Goal: Information Seeking & Learning: Learn about a topic

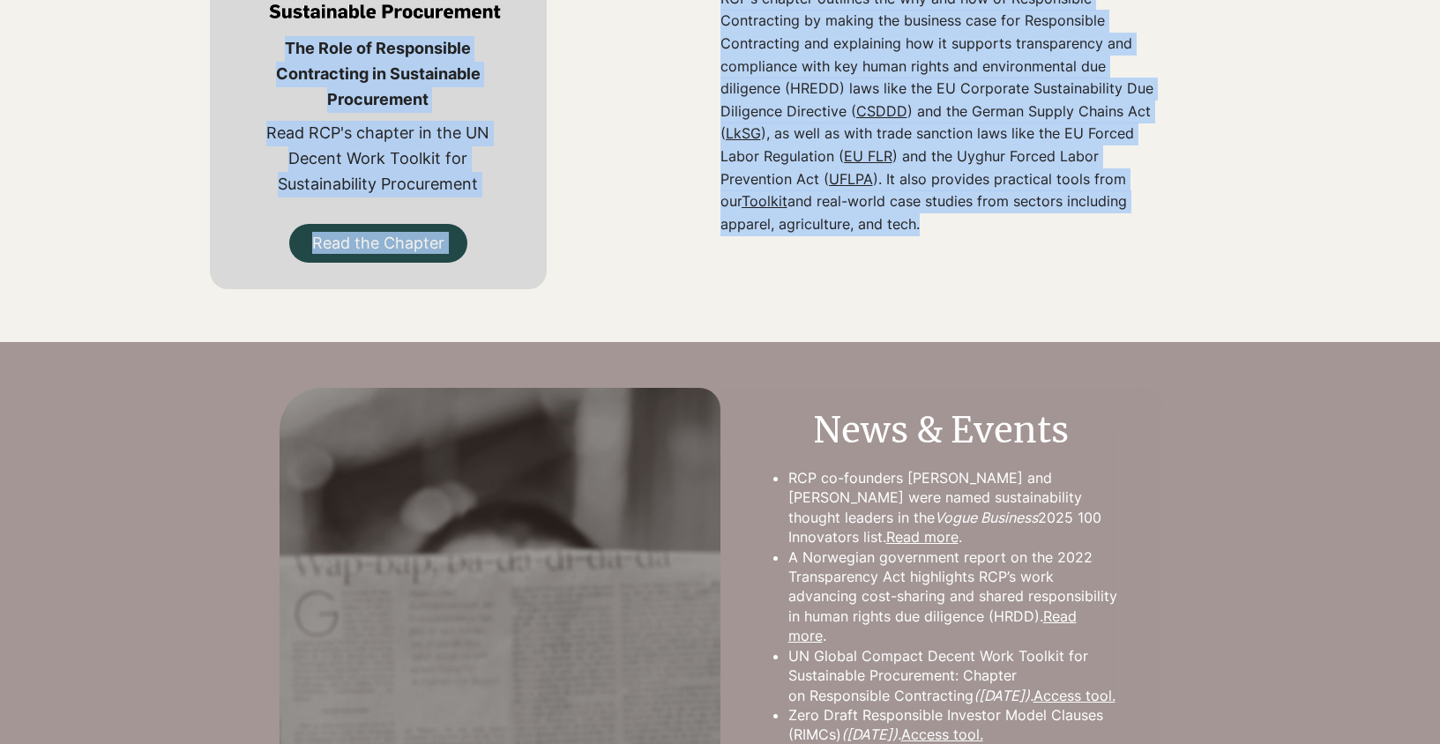
scroll to position [774, 0]
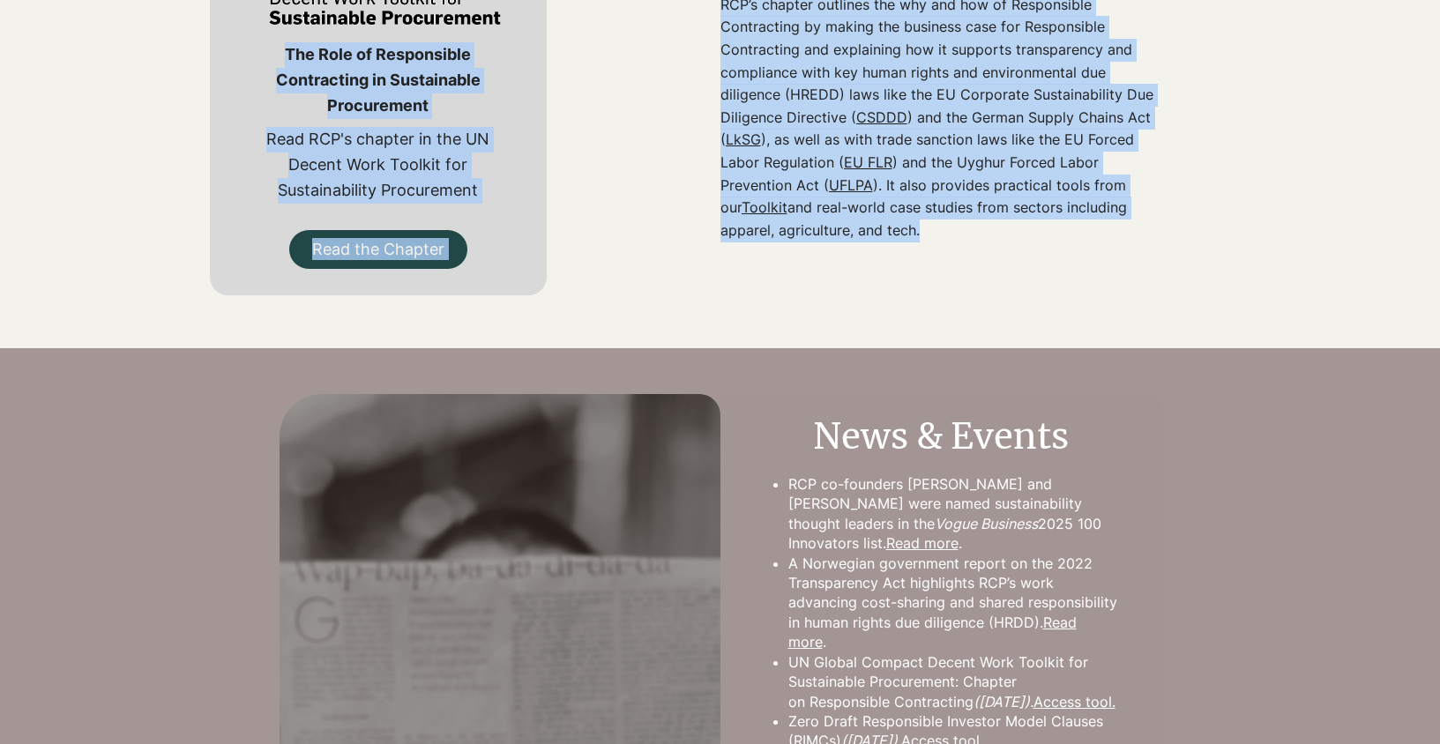
click at [682, 274] on div "The Role of Responsible Contracting in Sustainable Procurement Read RCP's chapt…" at bounding box center [378, 83] width 683 height 475
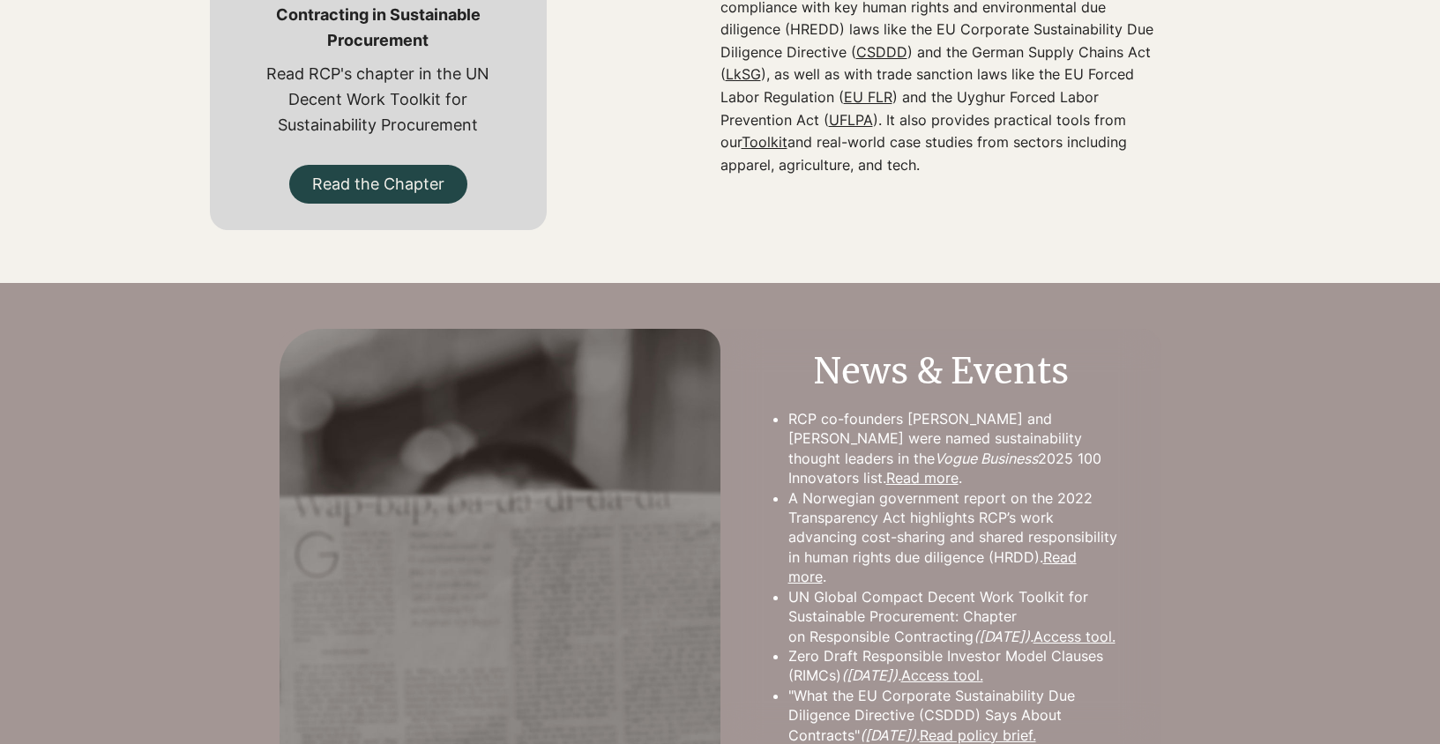
scroll to position [824, 0]
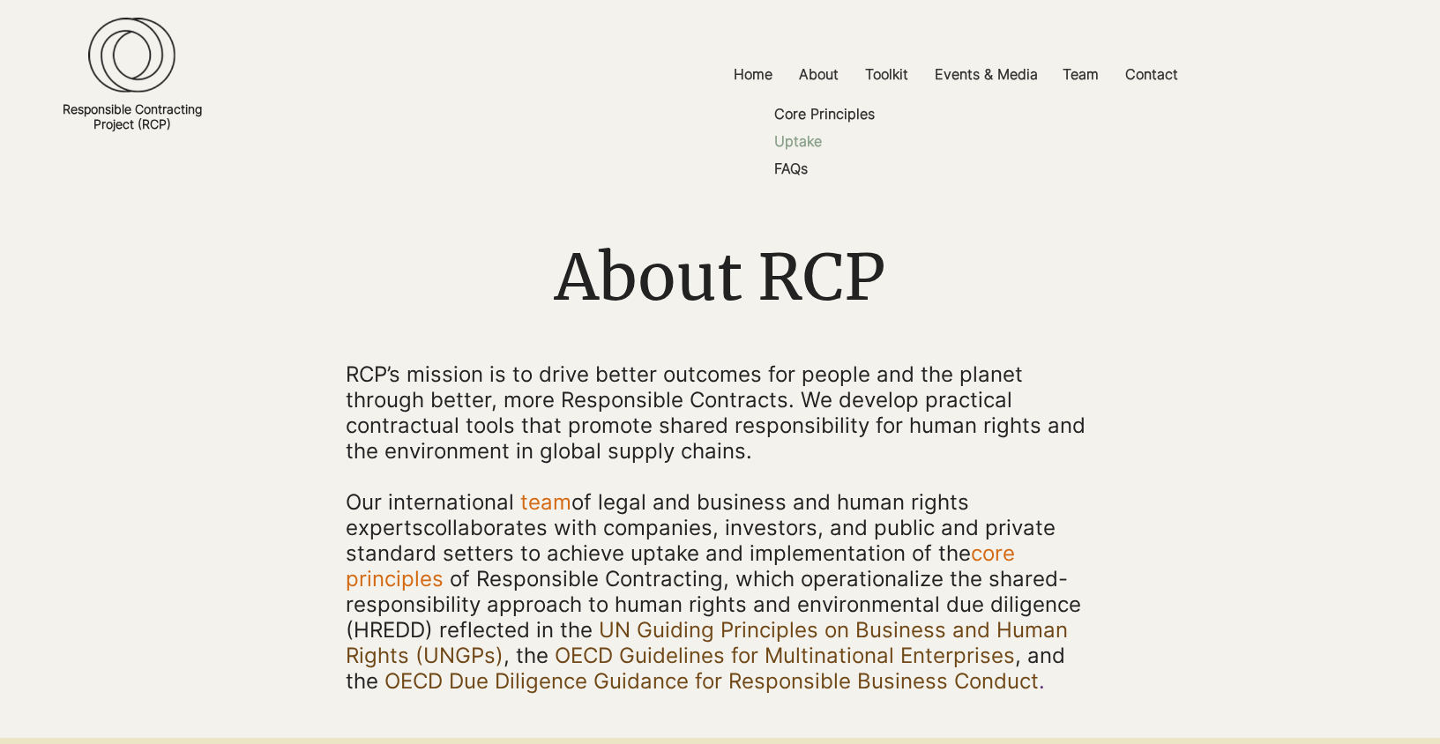
click at [802, 145] on p "Uptake" at bounding box center [798, 141] width 62 height 27
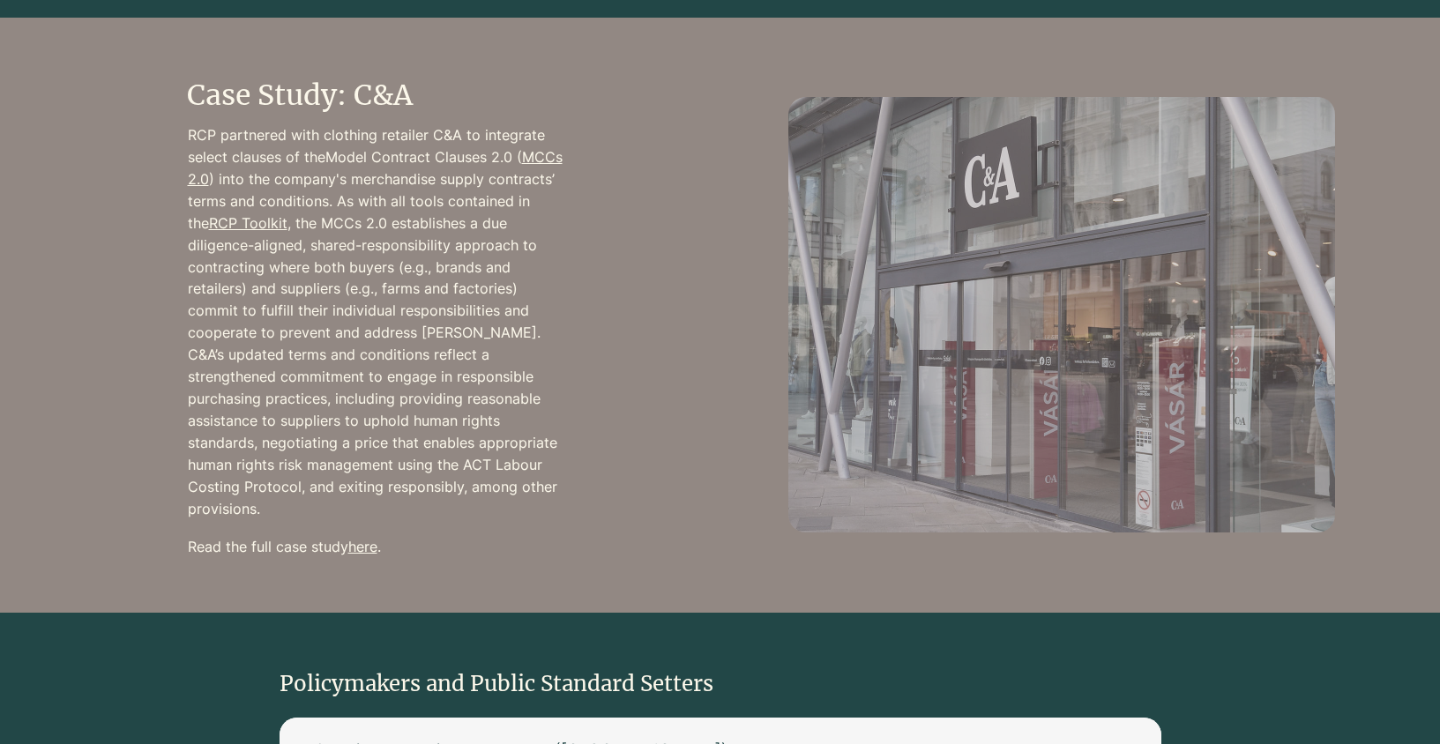
scroll to position [1512, 0]
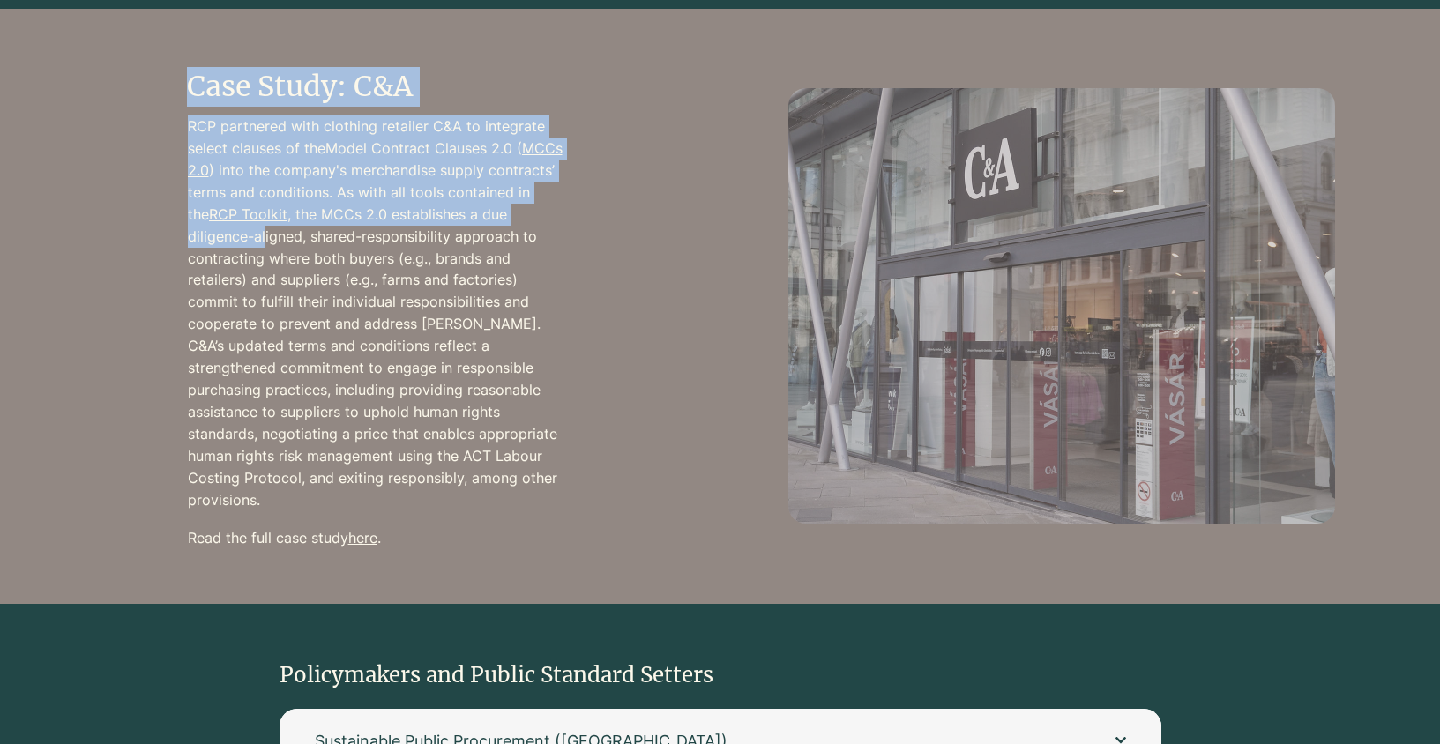
drag, startPoint x: 414, startPoint y: 529, endPoint x: 294, endPoint y: 358, distance: 209.4
click at [265, 245] on div "Case Study: C&A RCP partnered with clothing retailer C&A to integrate select cl…" at bounding box center [378, 306] width 383 height 593
click at [365, 529] on link "here" at bounding box center [362, 538] width 29 height 18
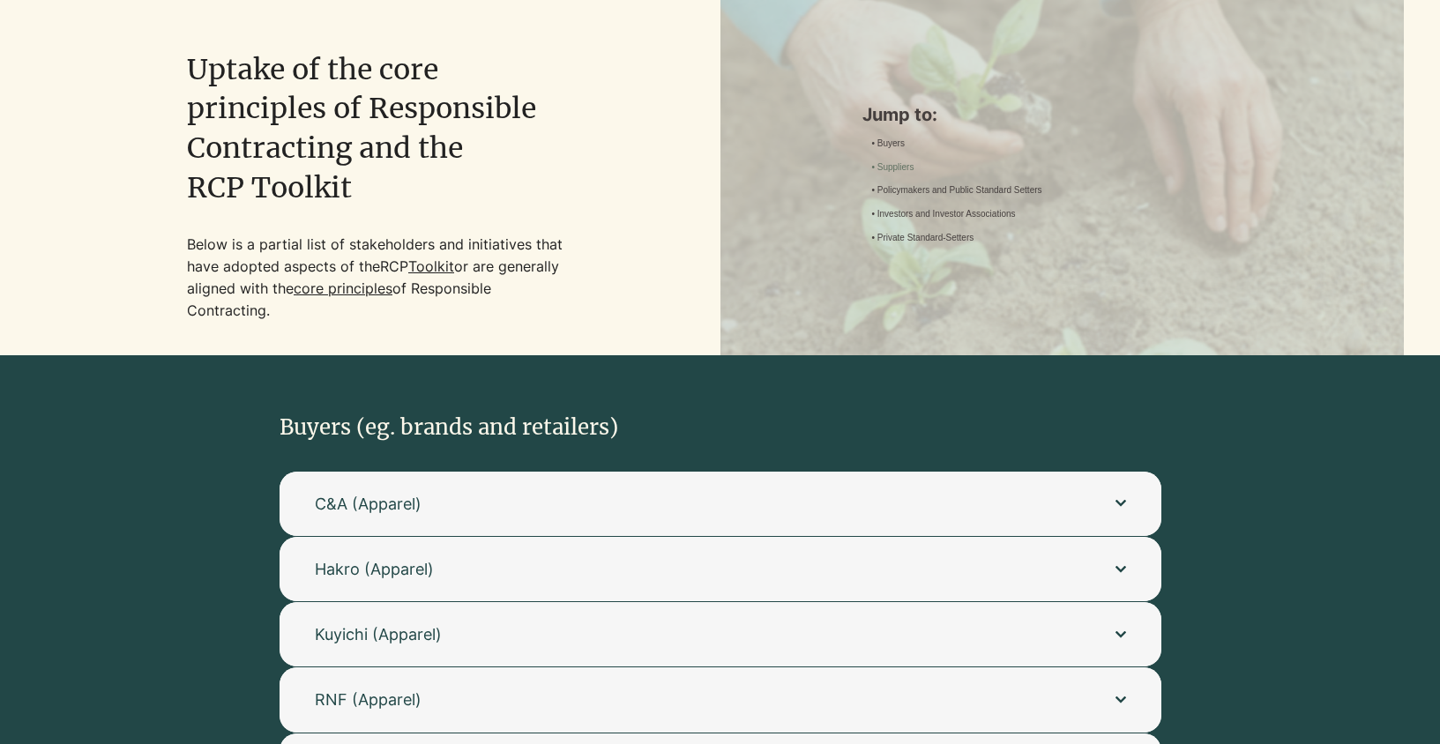
scroll to position [149, 0]
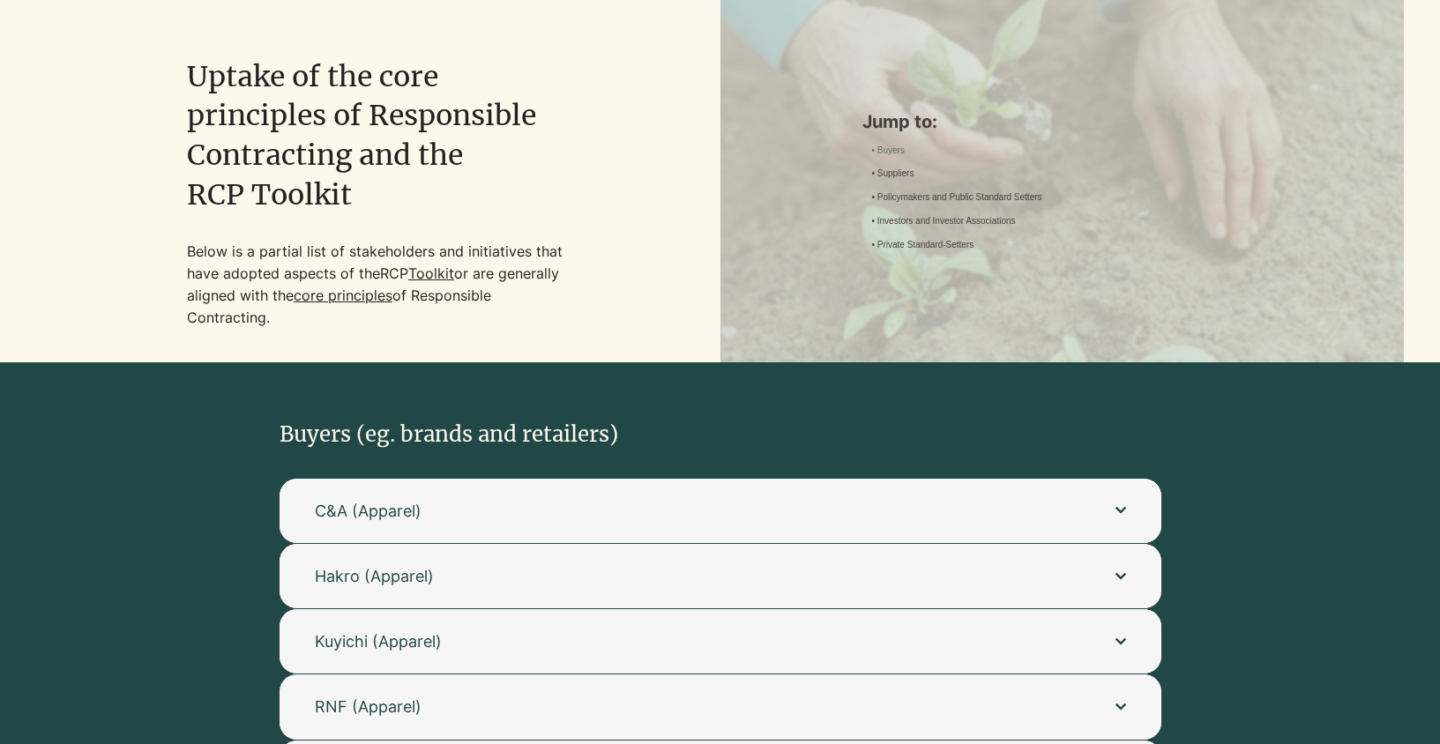
drag, startPoint x: 605, startPoint y: 503, endPoint x: 712, endPoint y: 410, distance: 141.3
click at [606, 503] on span "C&A (Apparel)" at bounding box center [697, 511] width 765 height 22
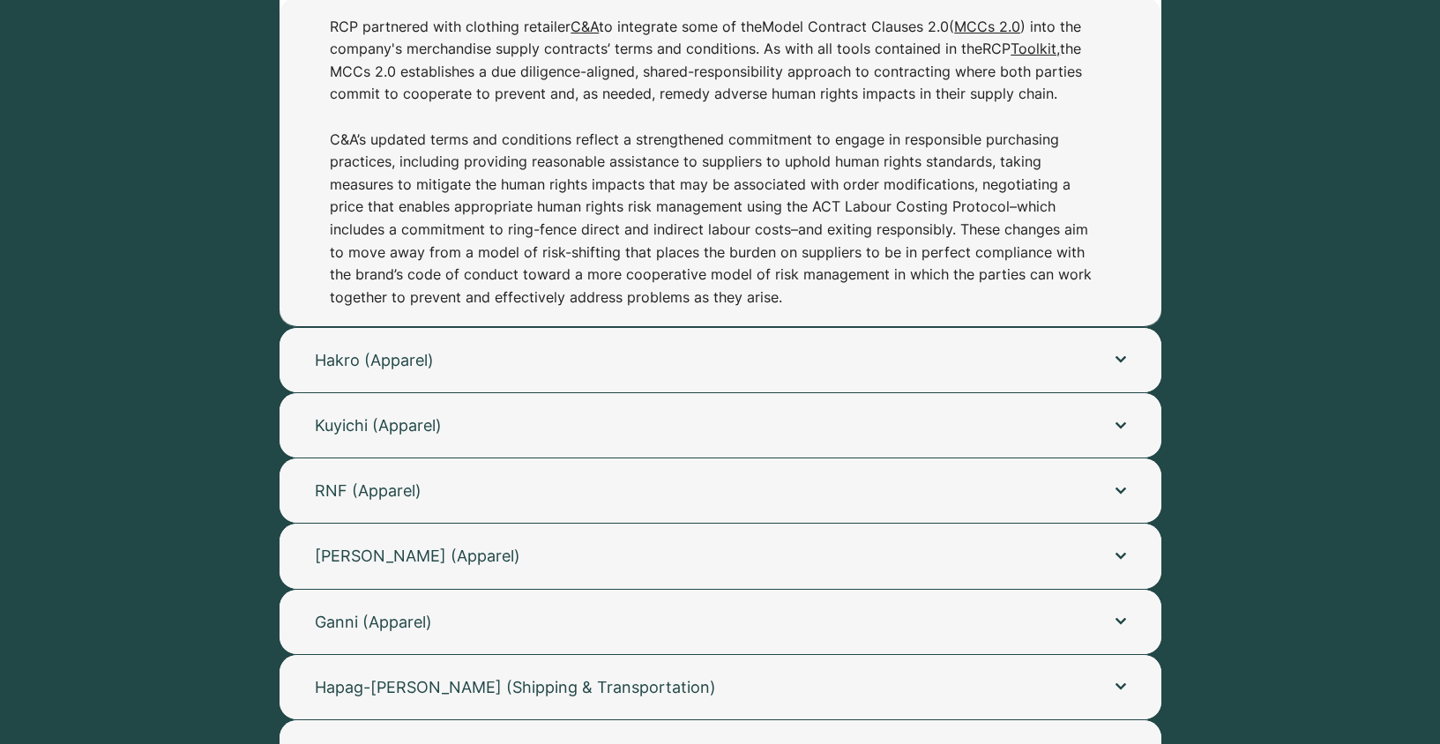
scroll to position [631, 0]
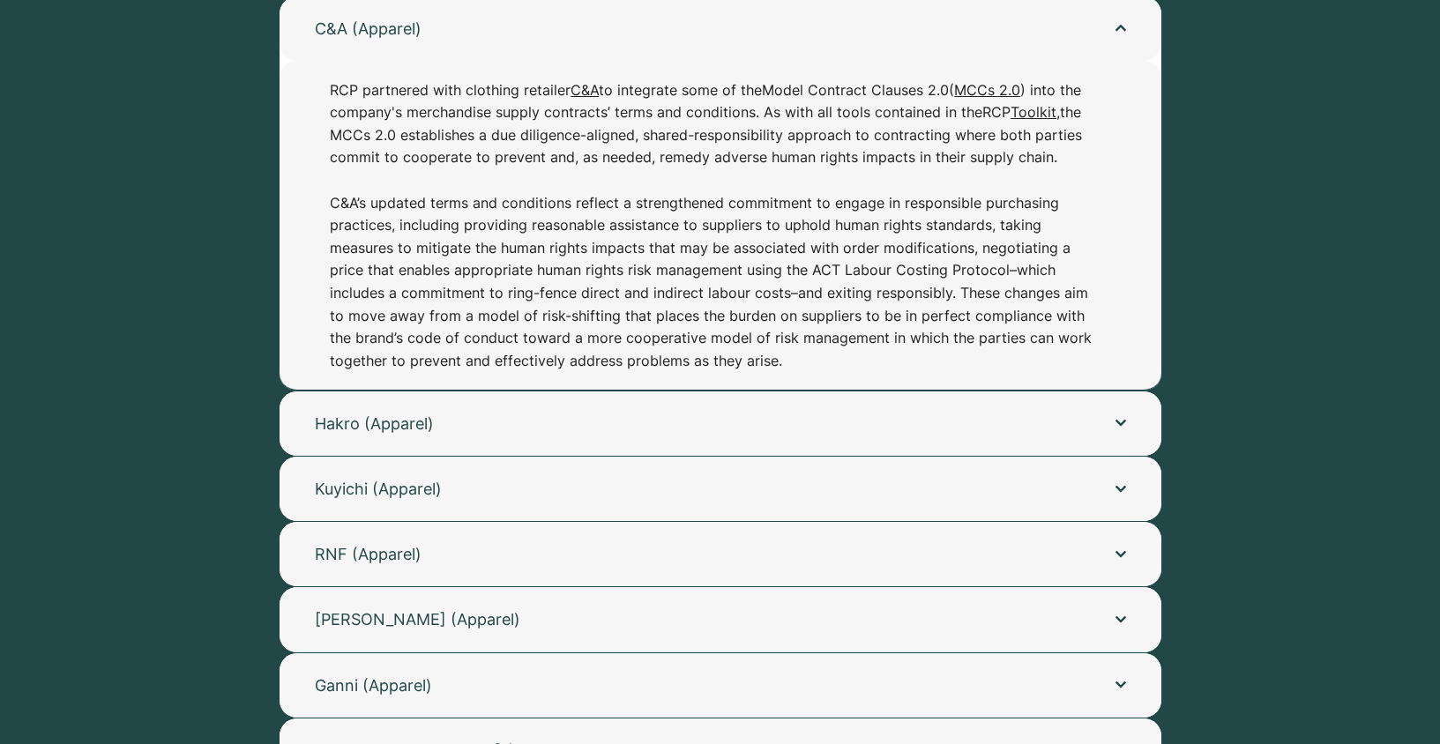
drag, startPoint x: 794, startPoint y: 369, endPoint x: 332, endPoint y: 90, distance: 540.0
click at [332, 90] on p "RCP partnered with clothing retailer C&A to integrate some of the Model Contrac…" at bounding box center [711, 226] width 762 height 294
copy p "RCP partnered with clothing retailer C&A to integrate some of the Model Contrac…"
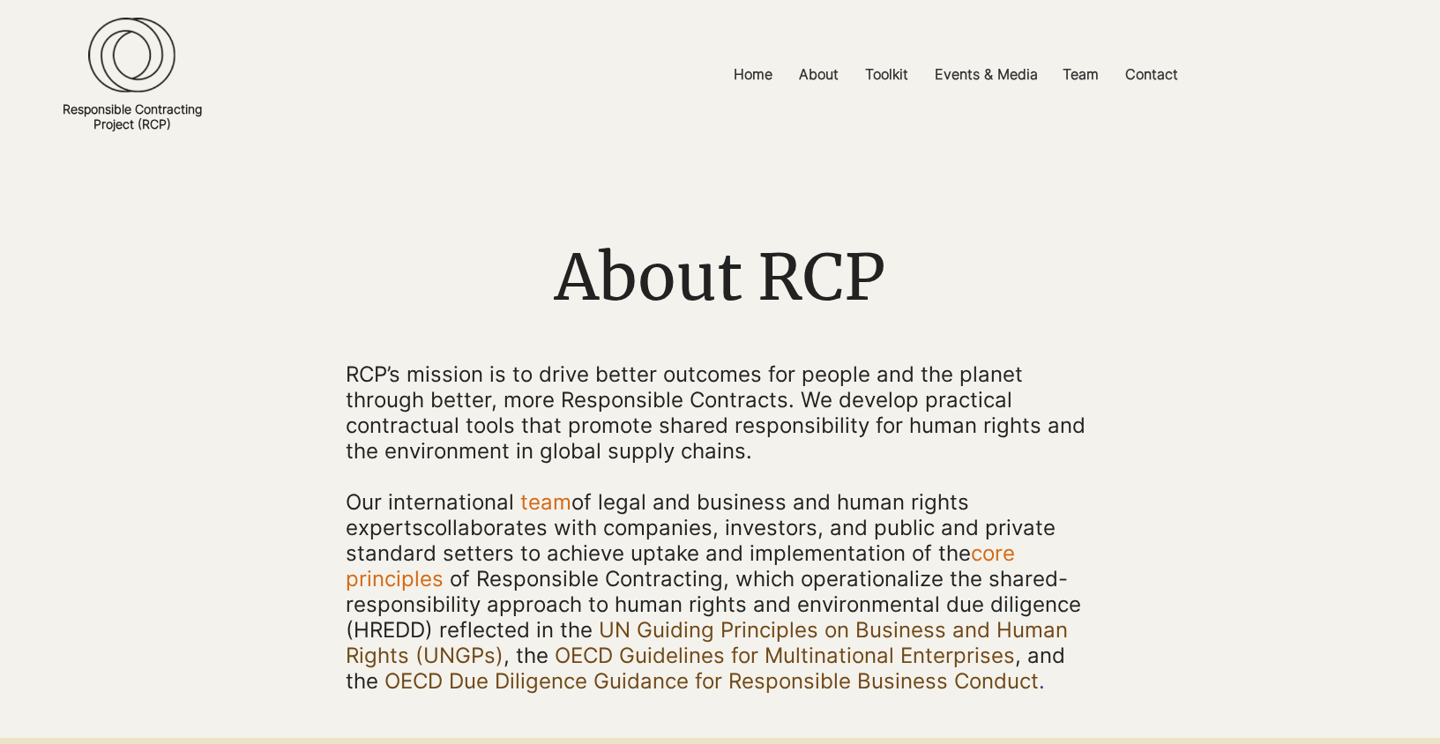
click at [126, 62] on img at bounding box center [131, 56] width 87 height 76
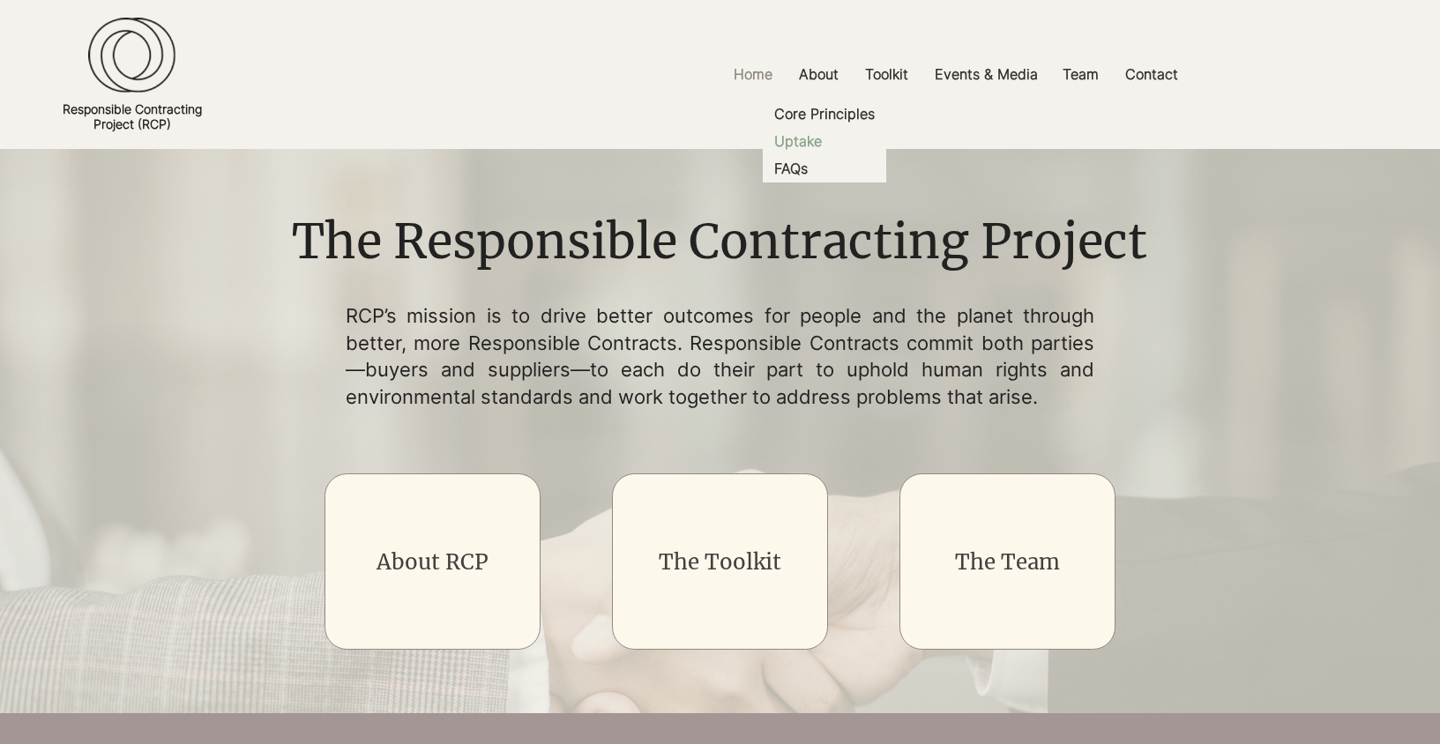
click at [820, 135] on p "Uptake" at bounding box center [798, 141] width 62 height 27
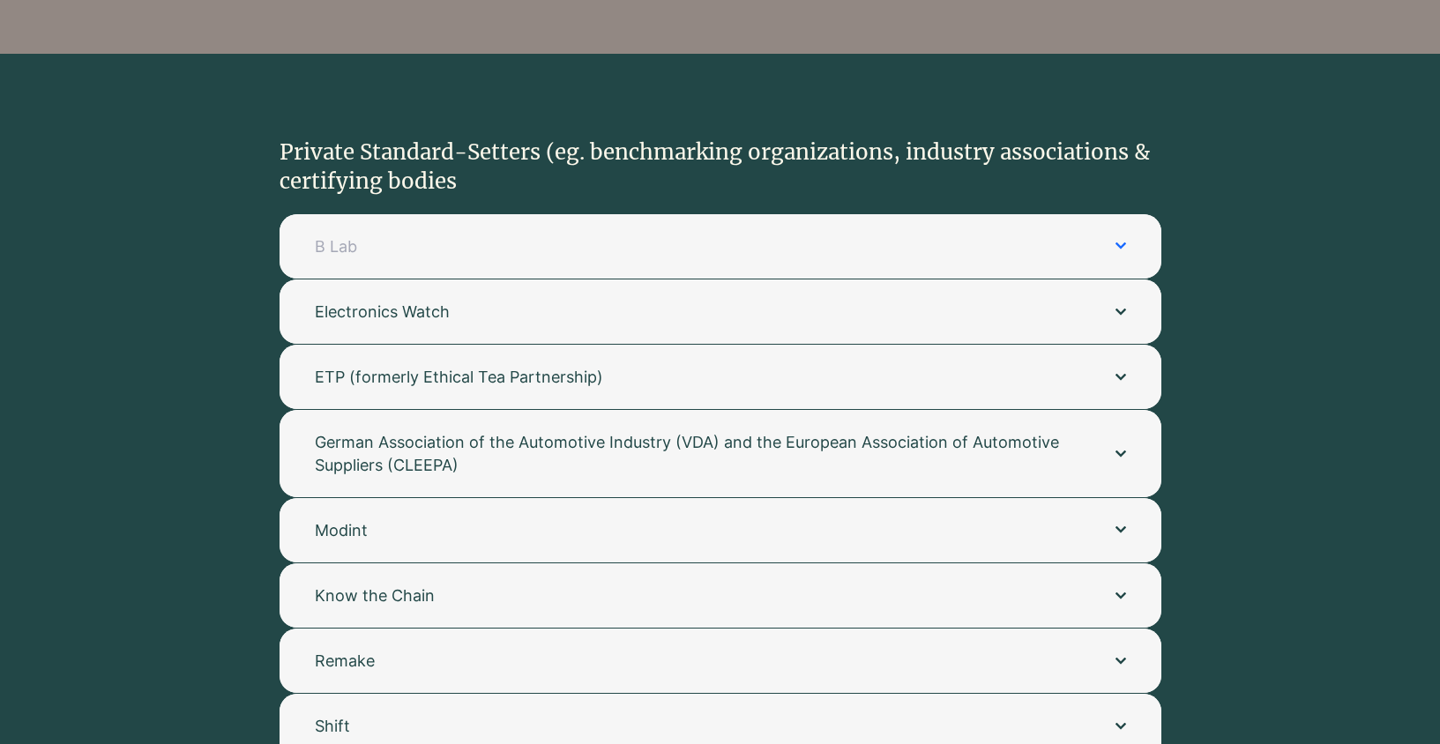
scroll to position [3514, 0]
click at [612, 235] on span "B Lab" at bounding box center [697, 246] width 765 height 22
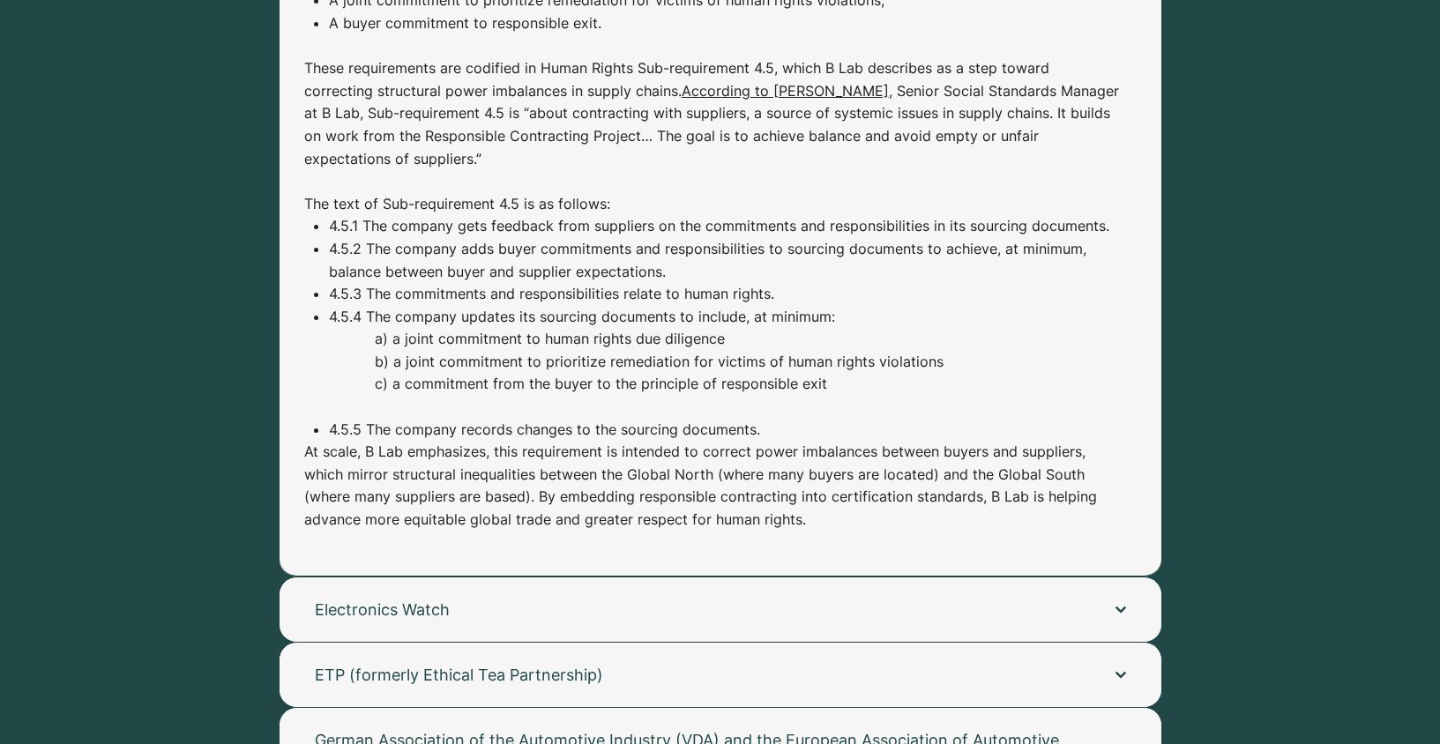
scroll to position [4121, 0]
click at [772, 596] on span "Electronics Watch" at bounding box center [697, 607] width 765 height 22
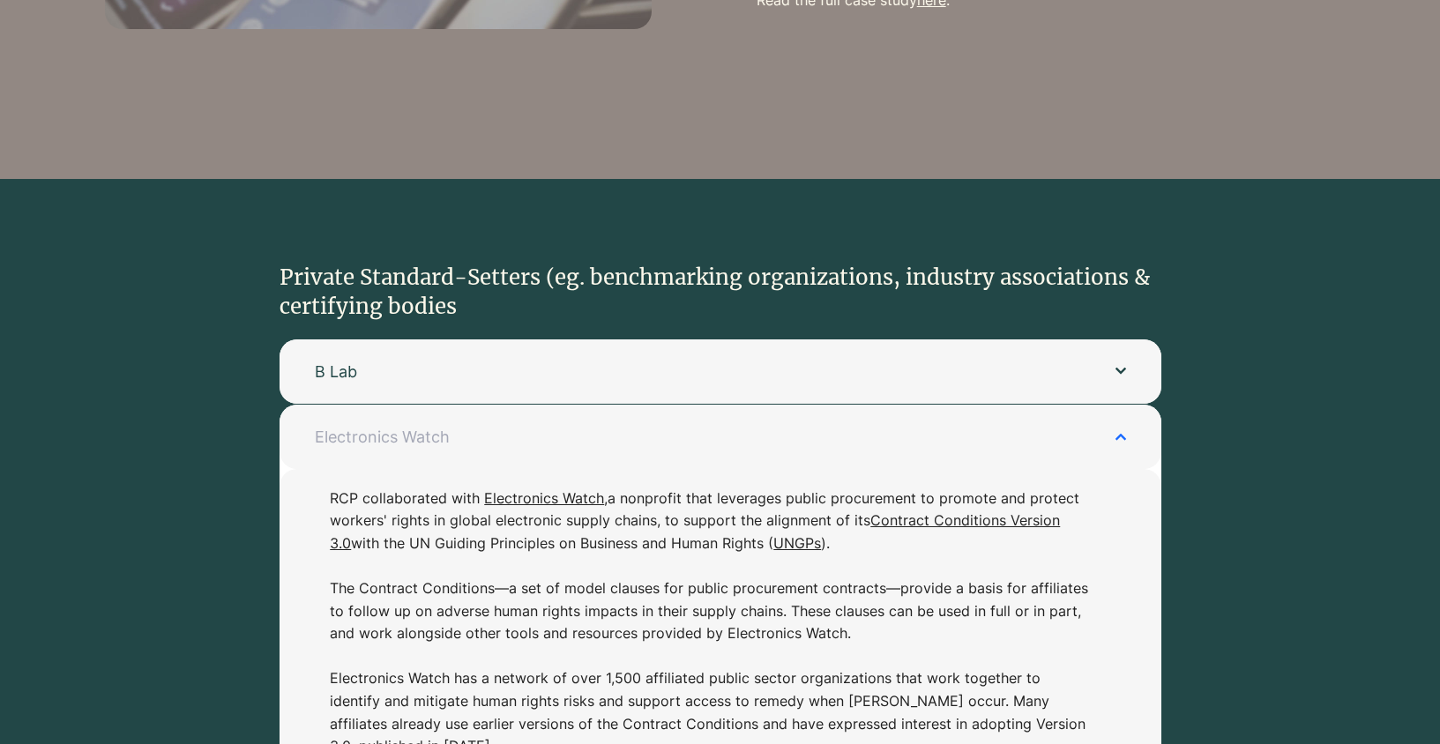
scroll to position [3385, 0]
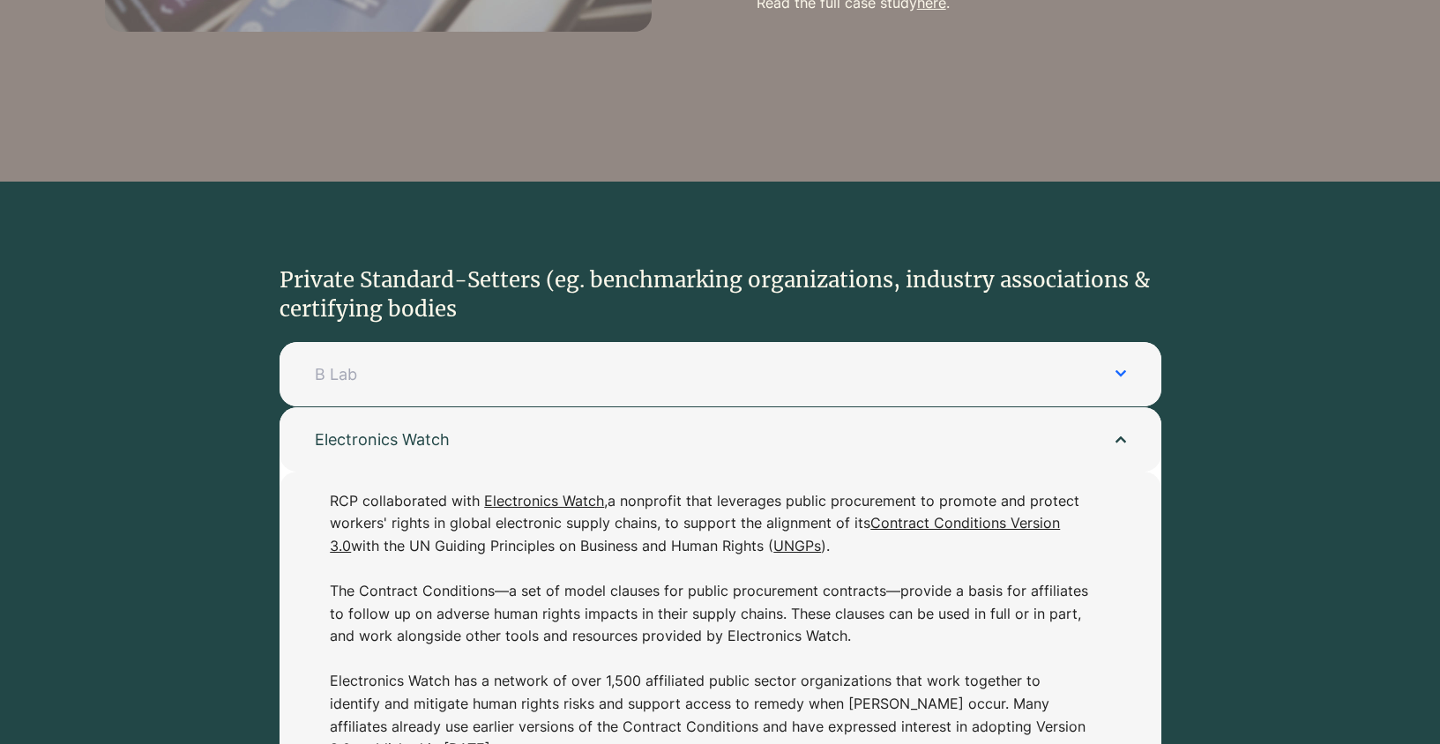
click at [686, 363] on span "B Lab" at bounding box center [697, 374] width 765 height 22
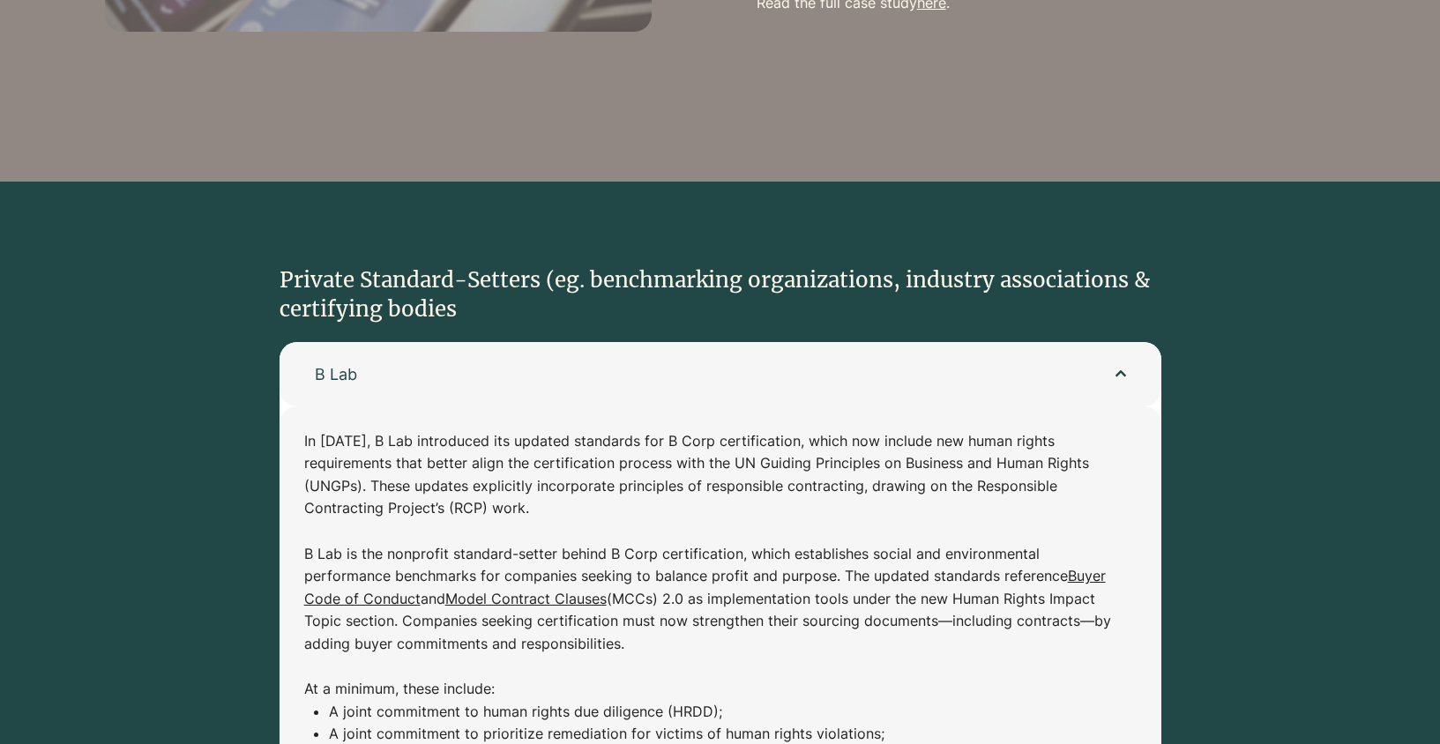
scroll to position [3401, 0]
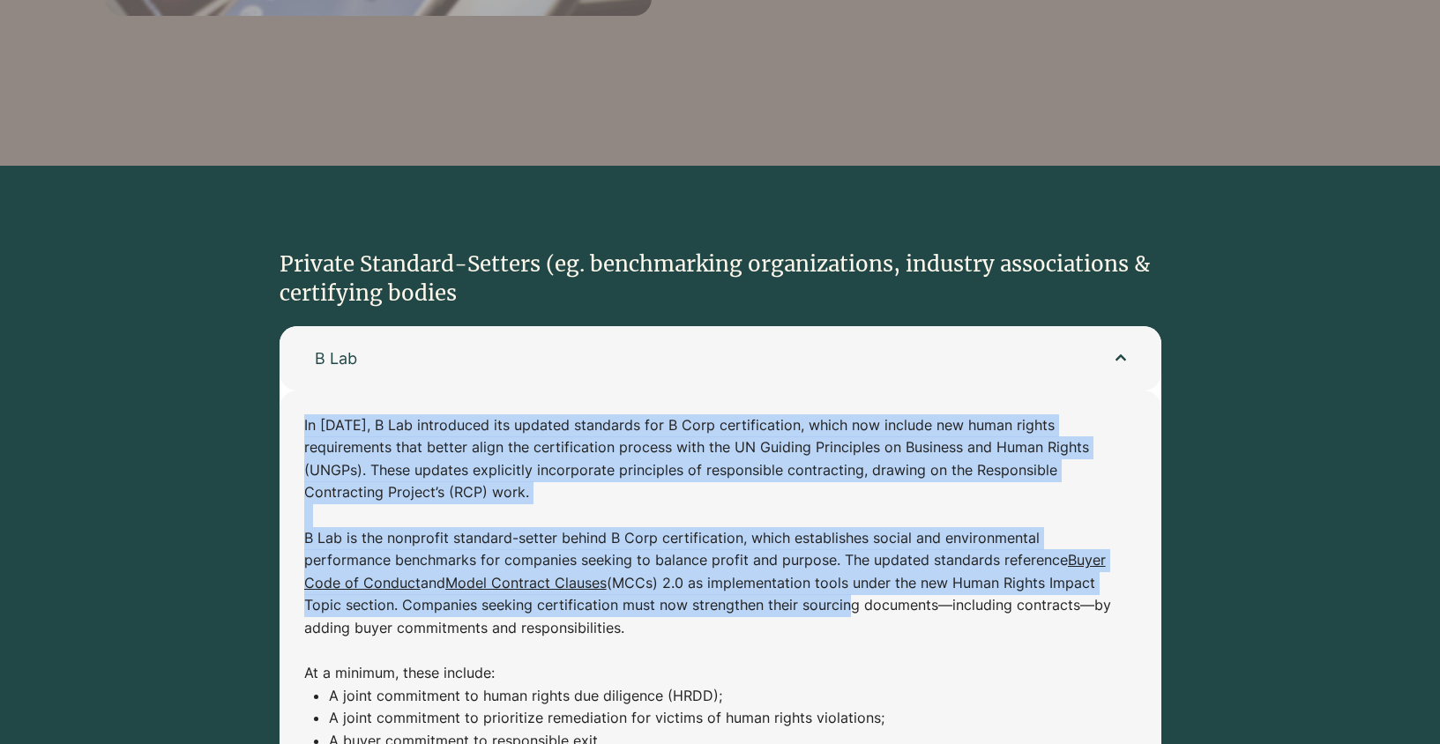
drag, startPoint x: 302, startPoint y: 406, endPoint x: 839, endPoint y: 573, distance: 563.4
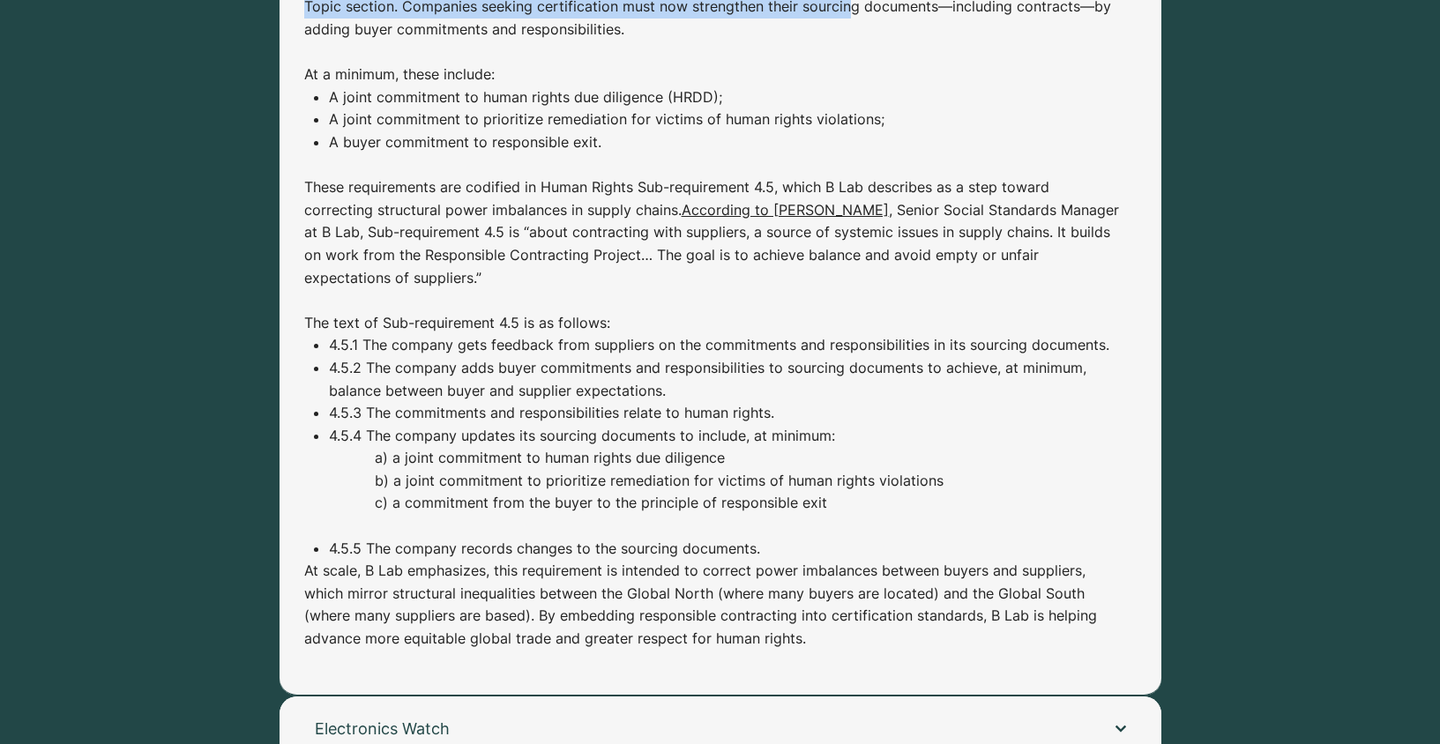
scroll to position [4002, 0]
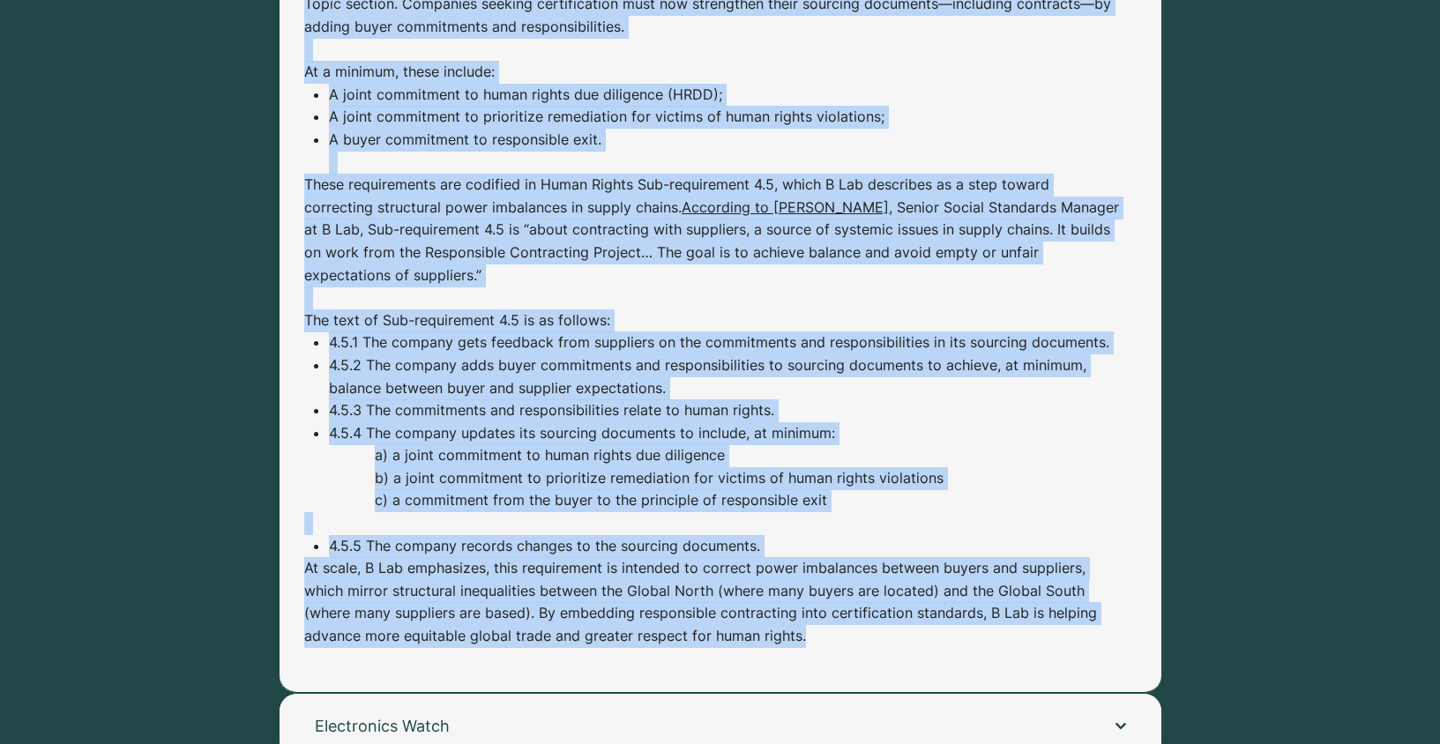
click at [834, 611] on p "At scale, B Lab emphasizes, this requirement is intended to correct power imbal…" at bounding box center [712, 602] width 817 height 90
copy div "In April 2025, B Lab introduced its updated standards for B Corp certification,…"
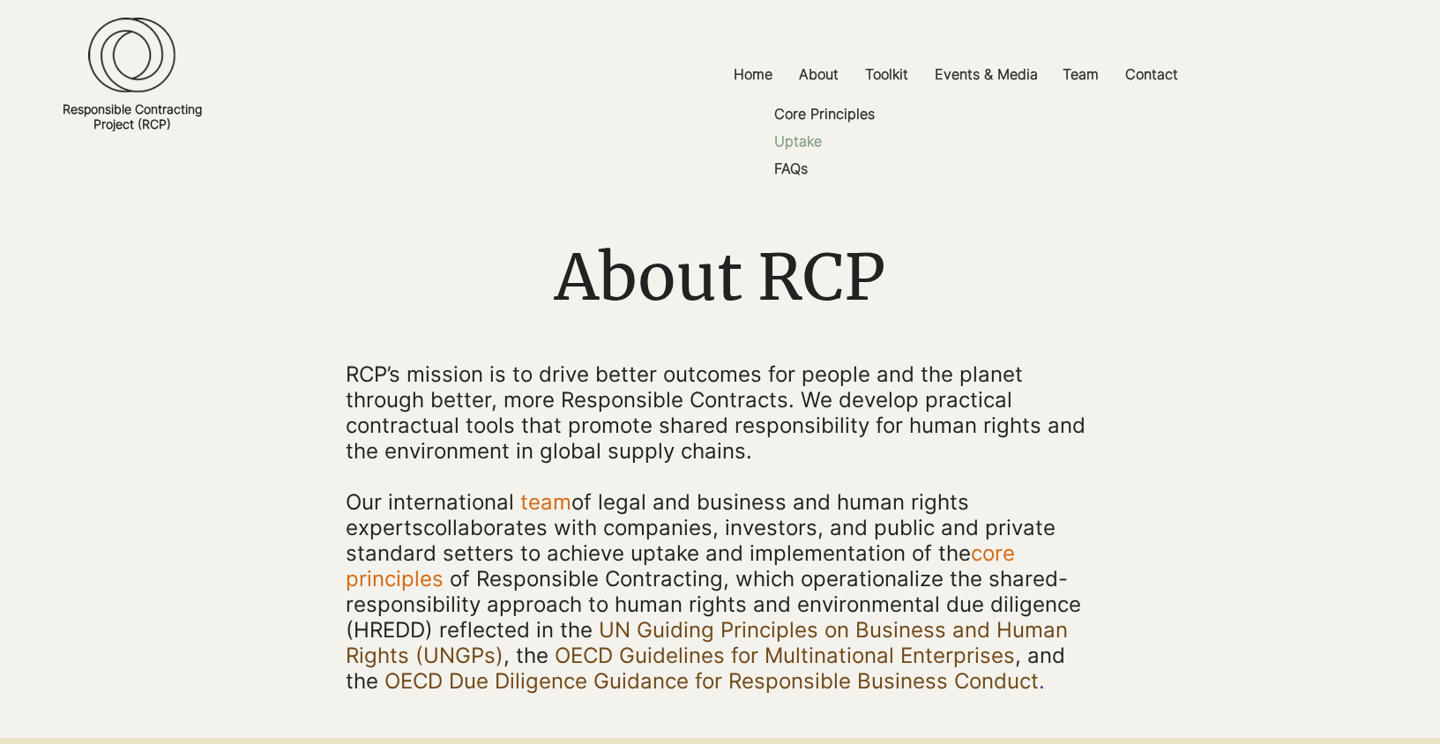
click at [803, 137] on p "Uptake" at bounding box center [798, 141] width 62 height 27
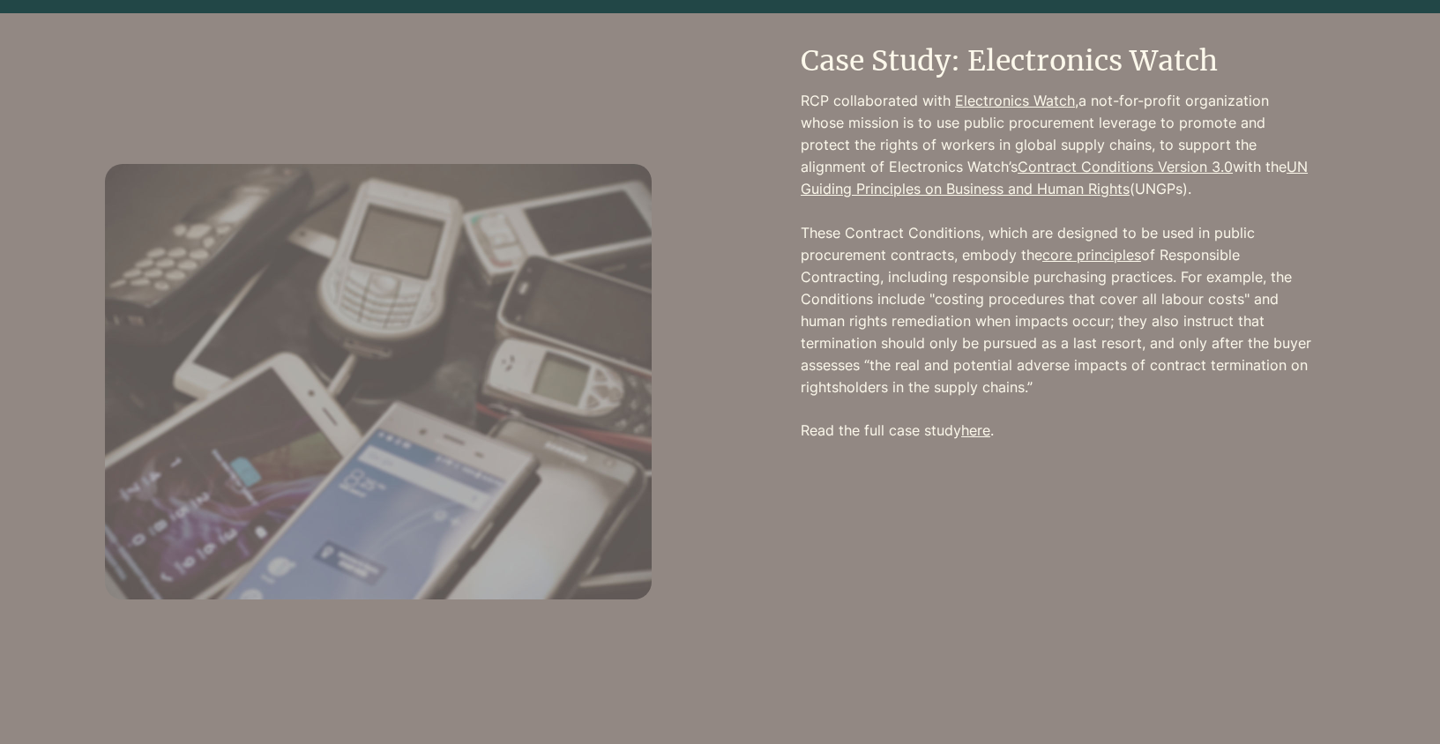
scroll to position [2572, 0]
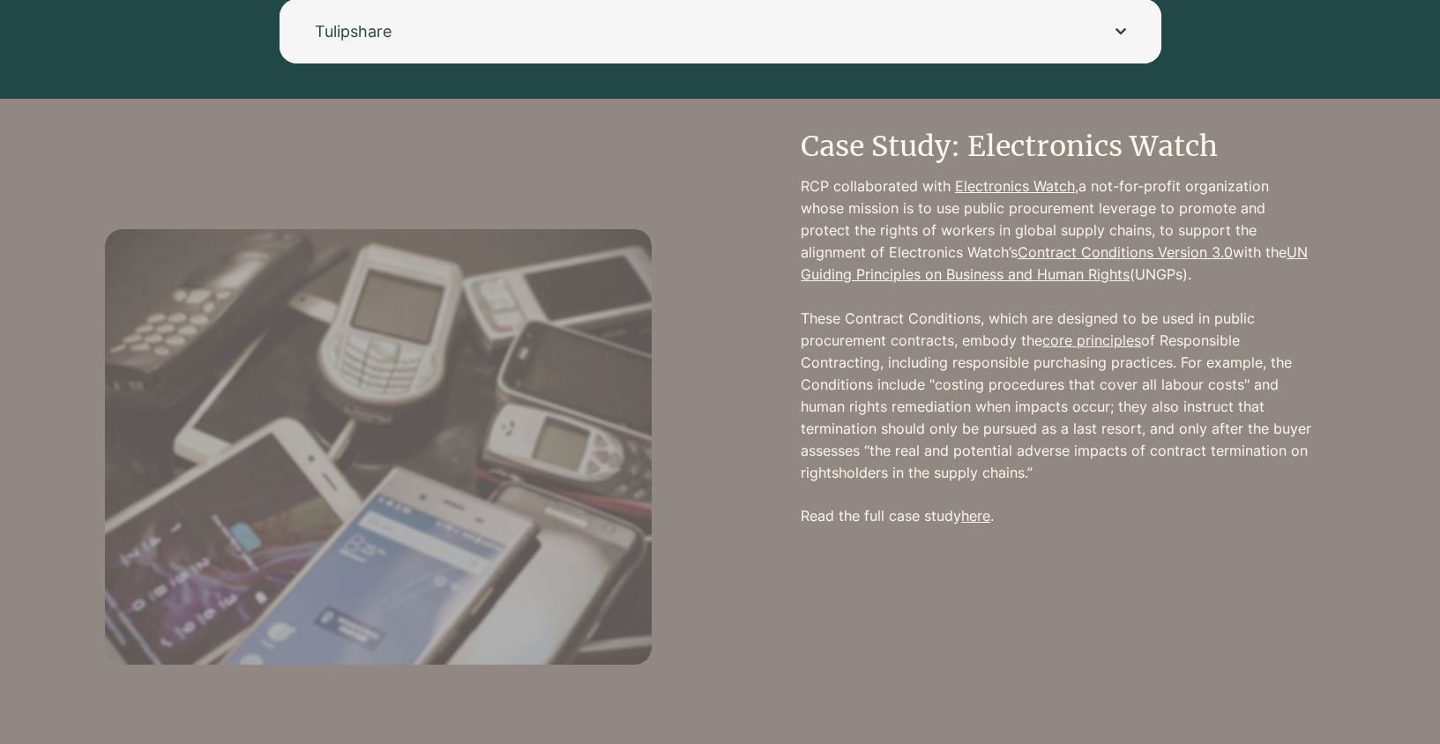
scroll to position [2734, 0]
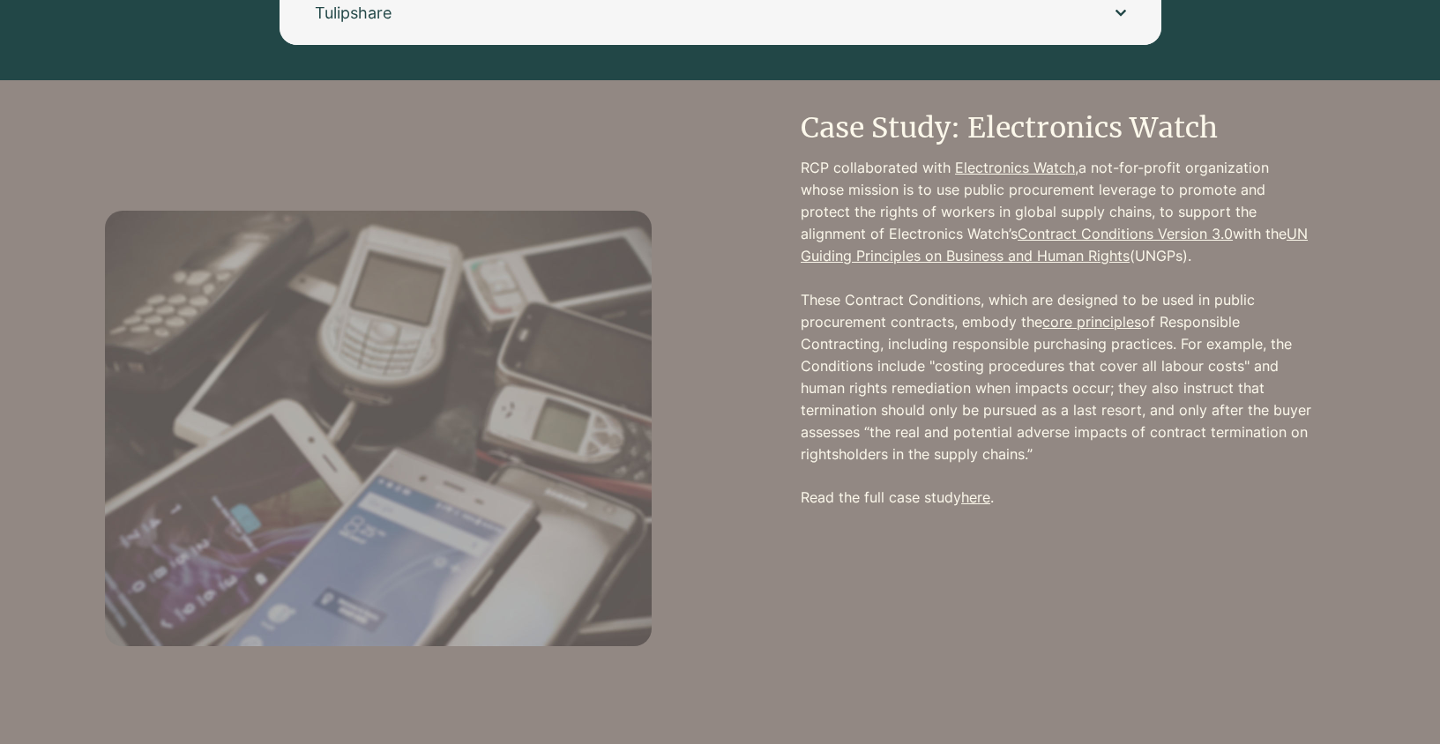
scroll to position [2769, 0]
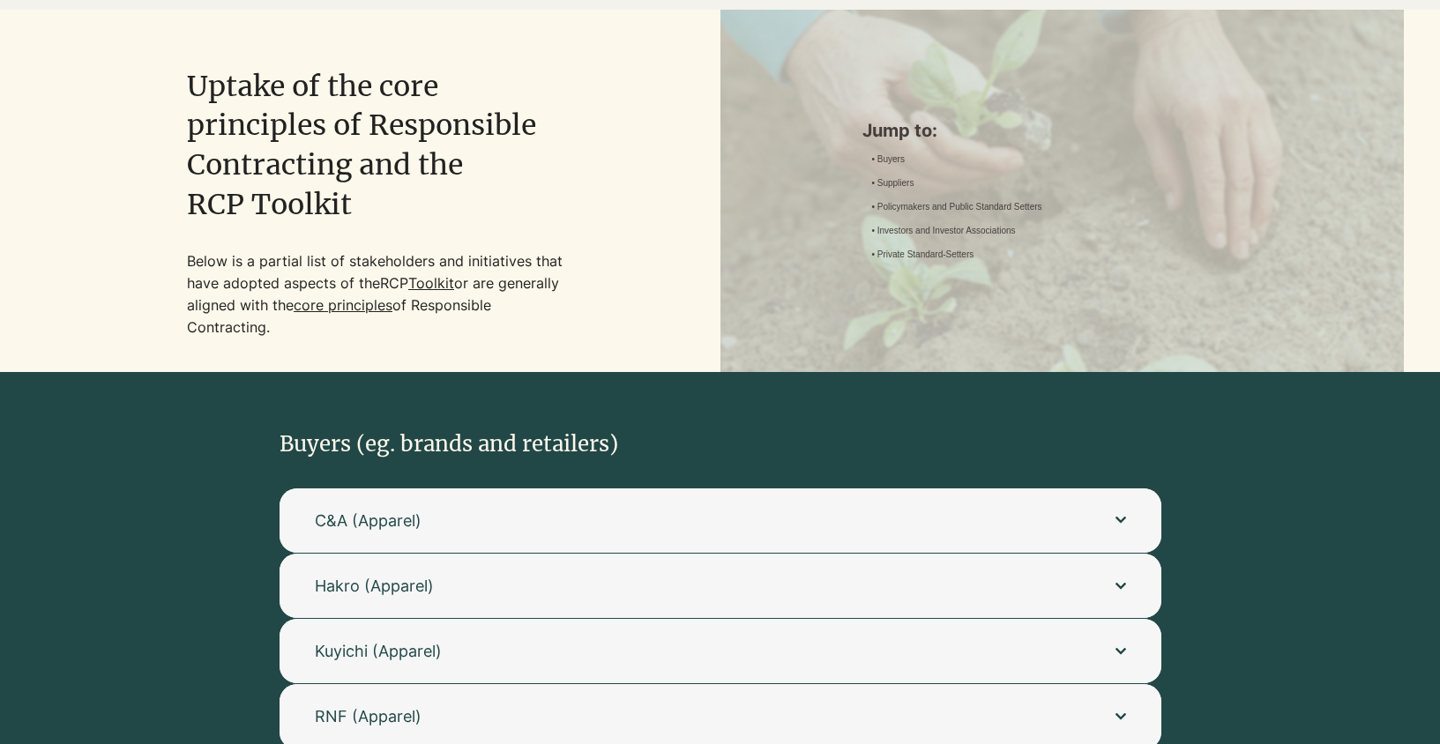
scroll to position [148, 0]
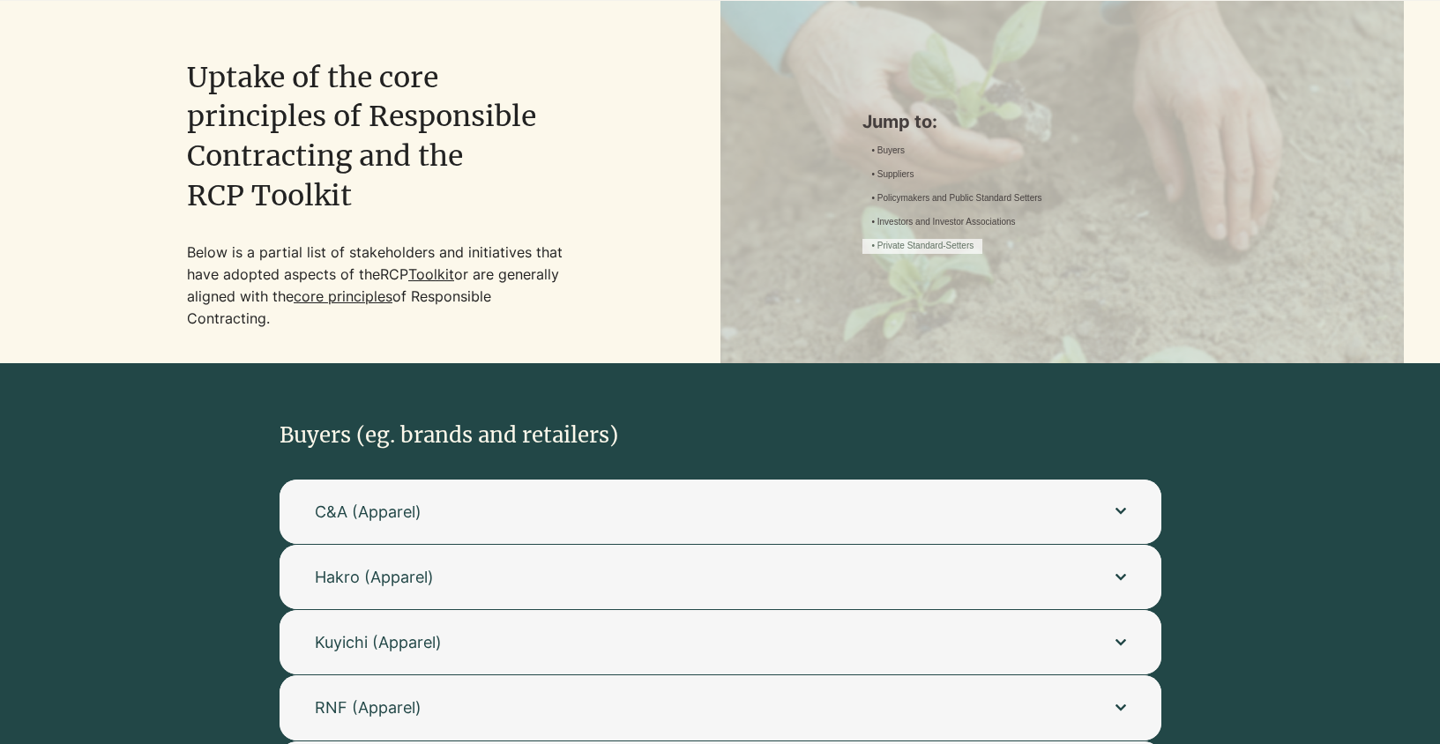
click at [973, 253] on link "• Private Standard-Setters" at bounding box center [922, 246] width 102 height 13
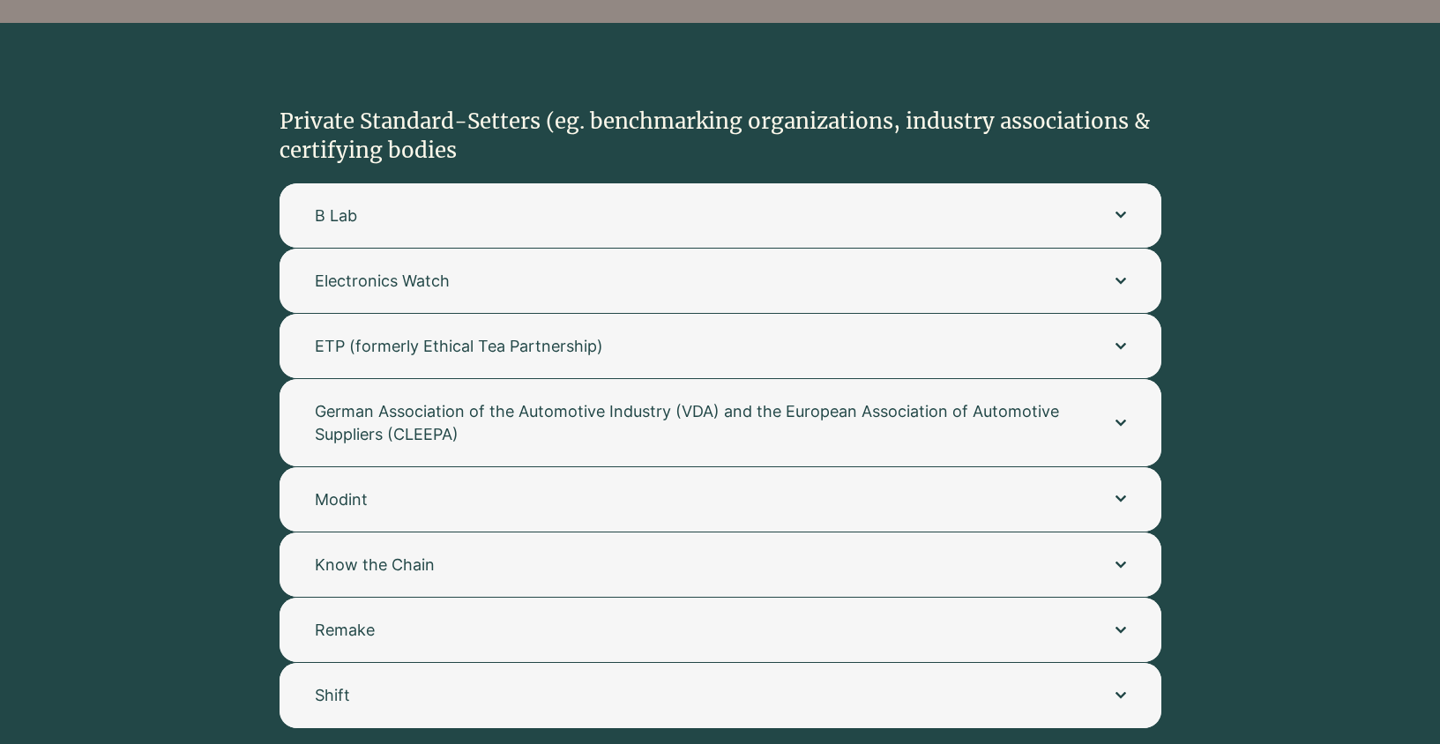
scroll to position [3545, 0]
click at [936, 204] on span "B Lab" at bounding box center [697, 215] width 765 height 22
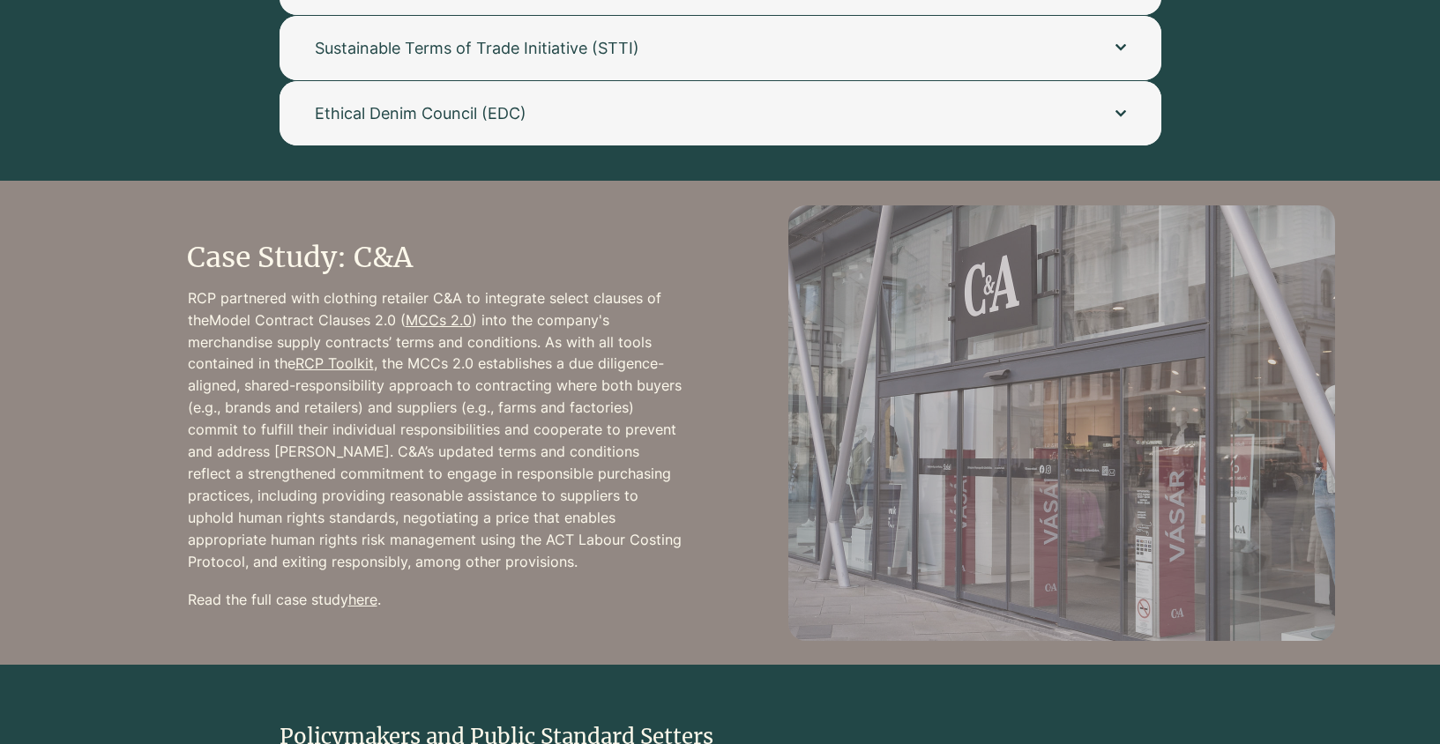
scroll to position [1346, 0]
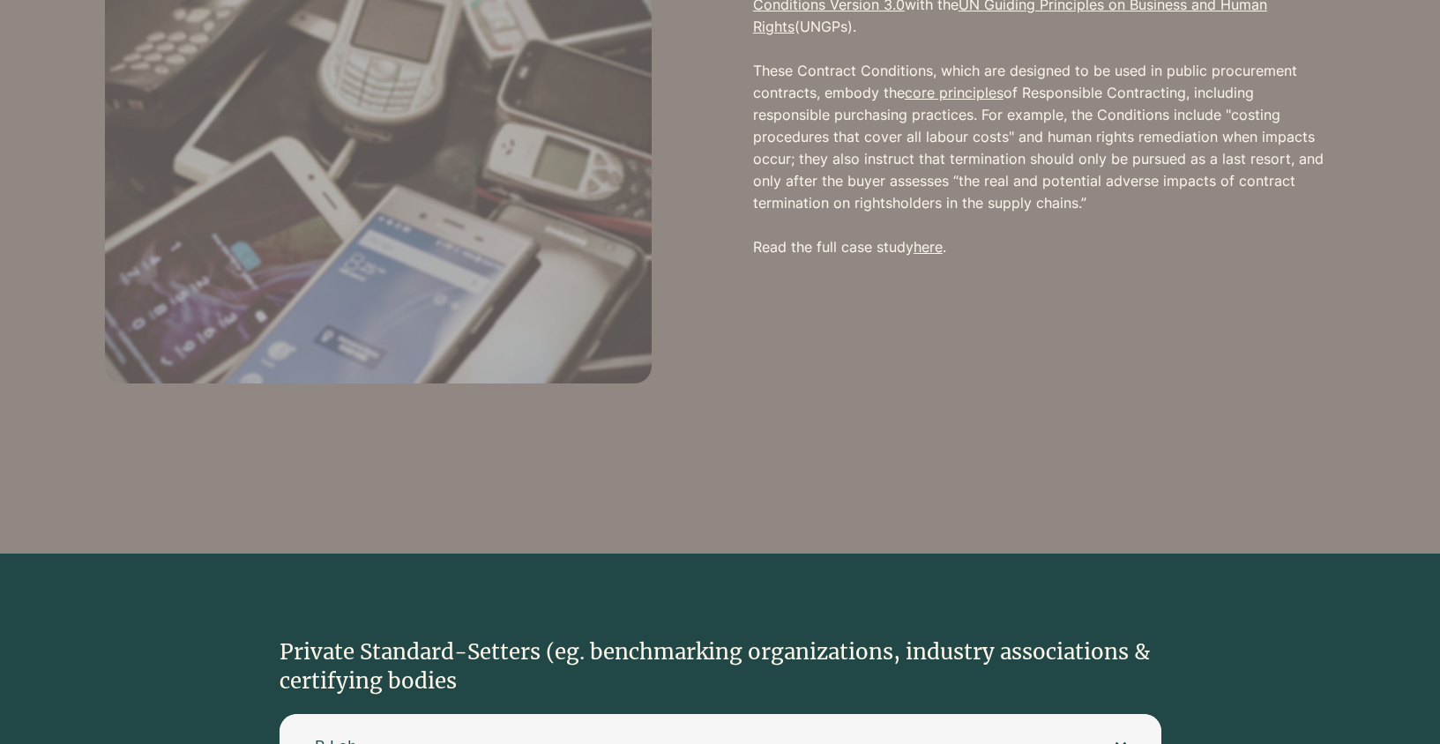
scroll to position [2967, 0]
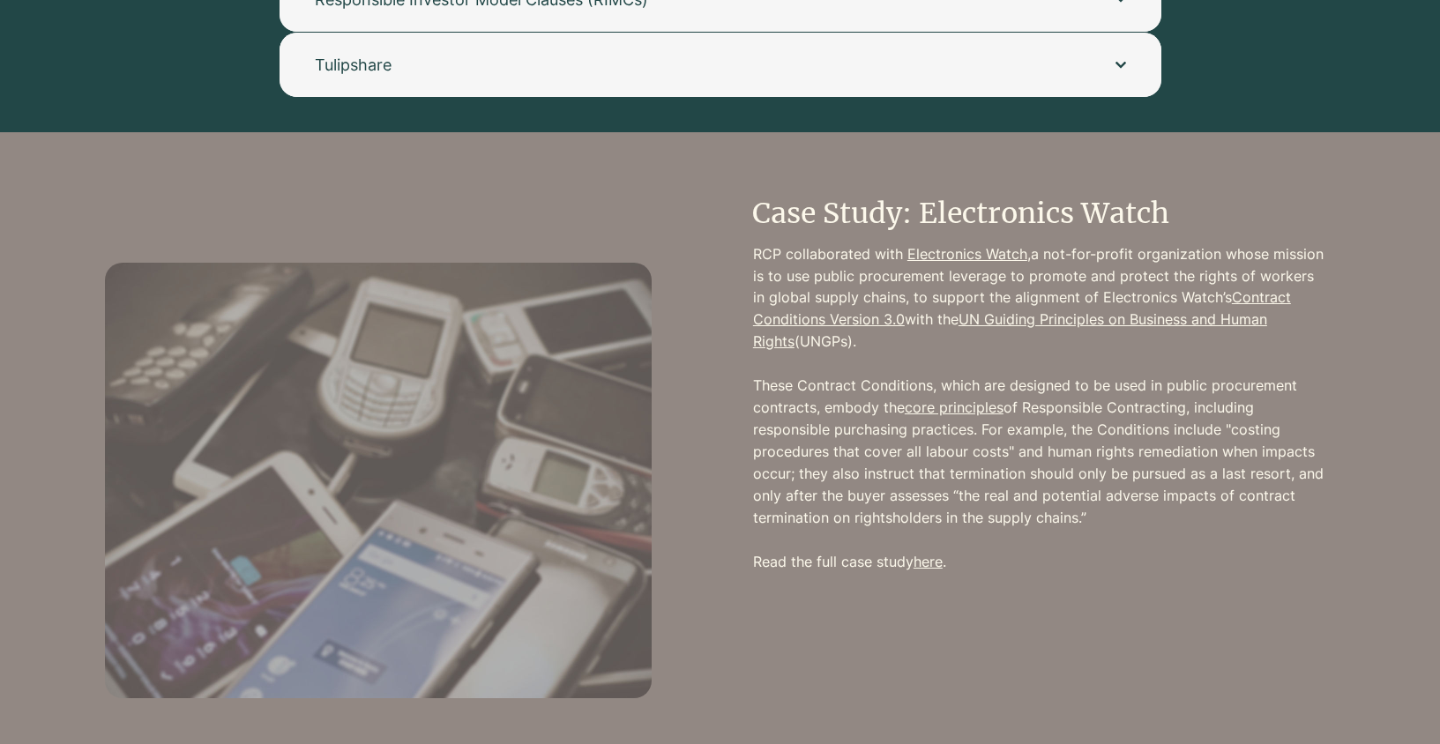
scroll to position [2697, 0]
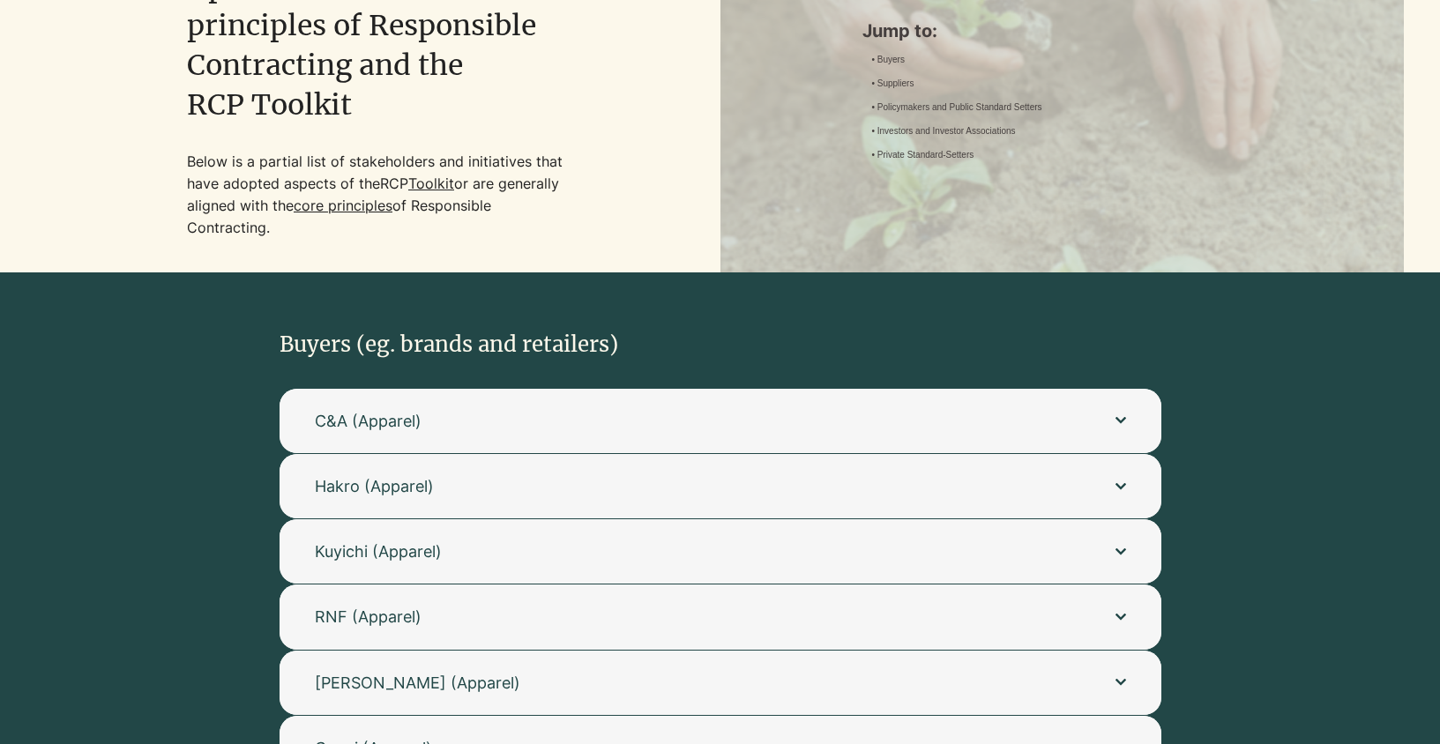
scroll to position [265, 0]
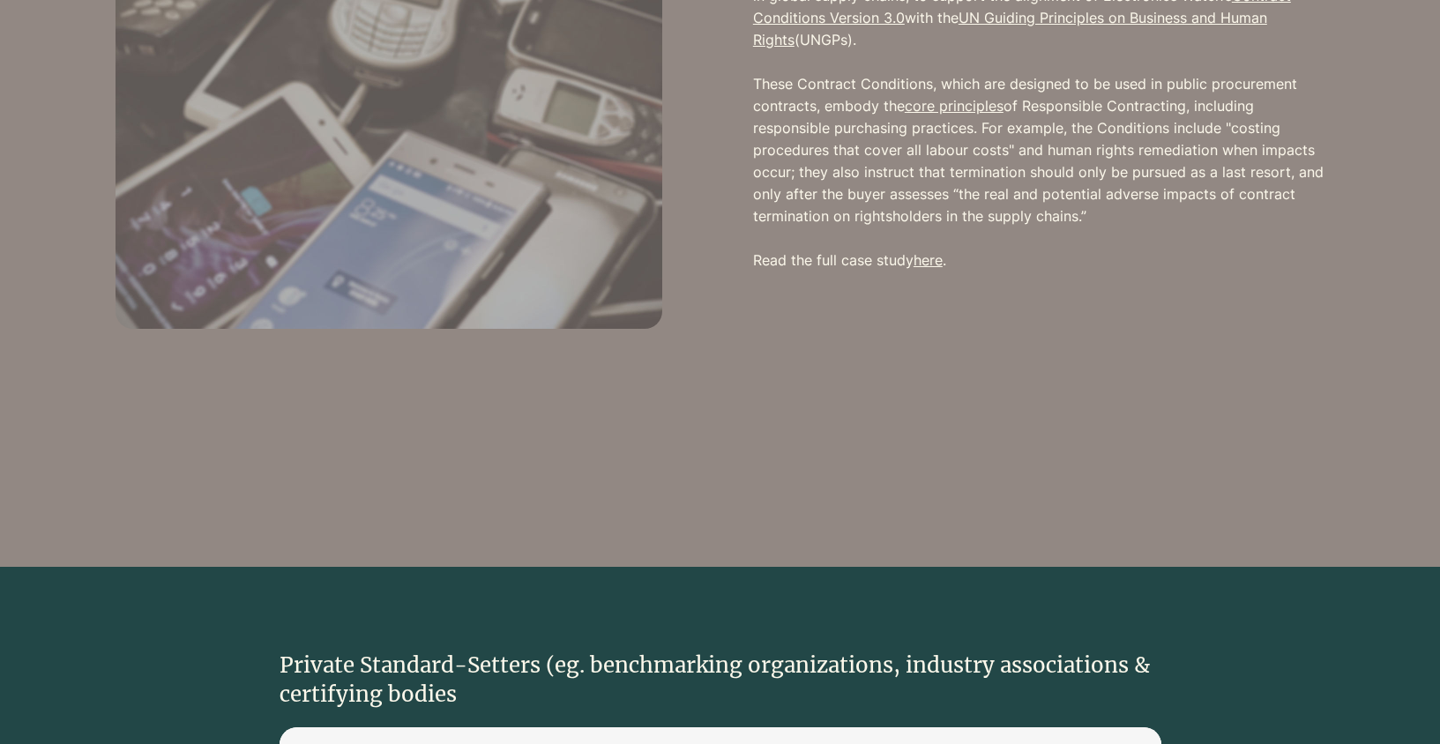
scroll to position [3010, 0]
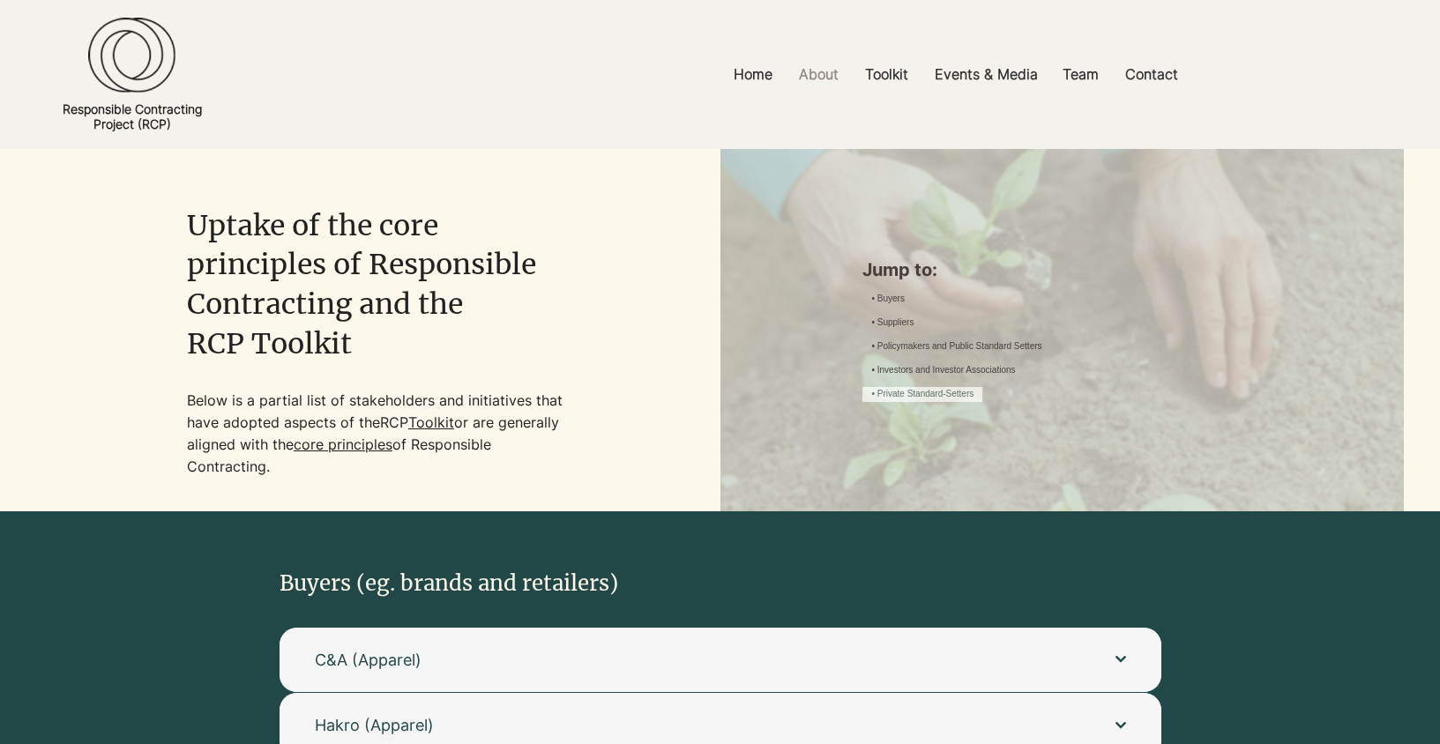
click at [973, 401] on link "• Private Standard-Setters" at bounding box center [922, 394] width 102 height 13
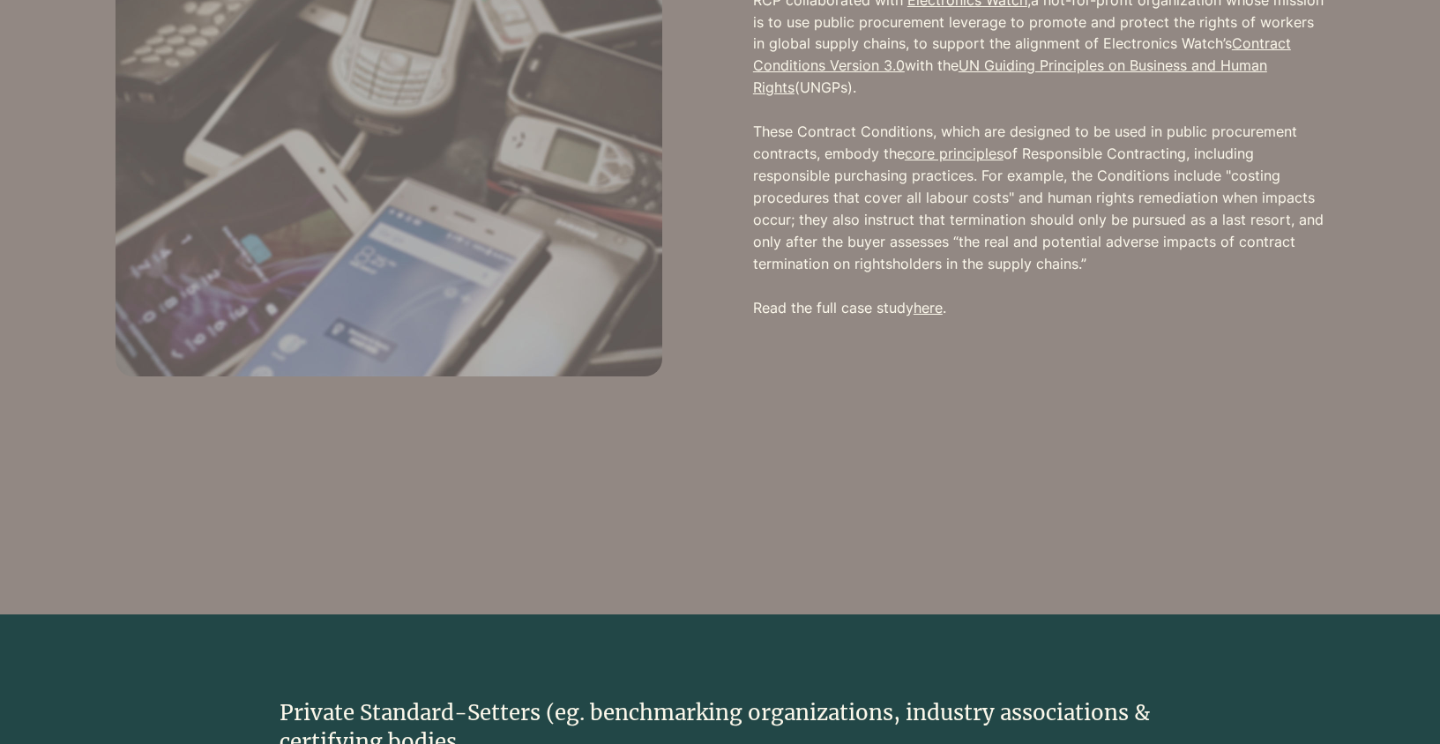
scroll to position [2953, 0]
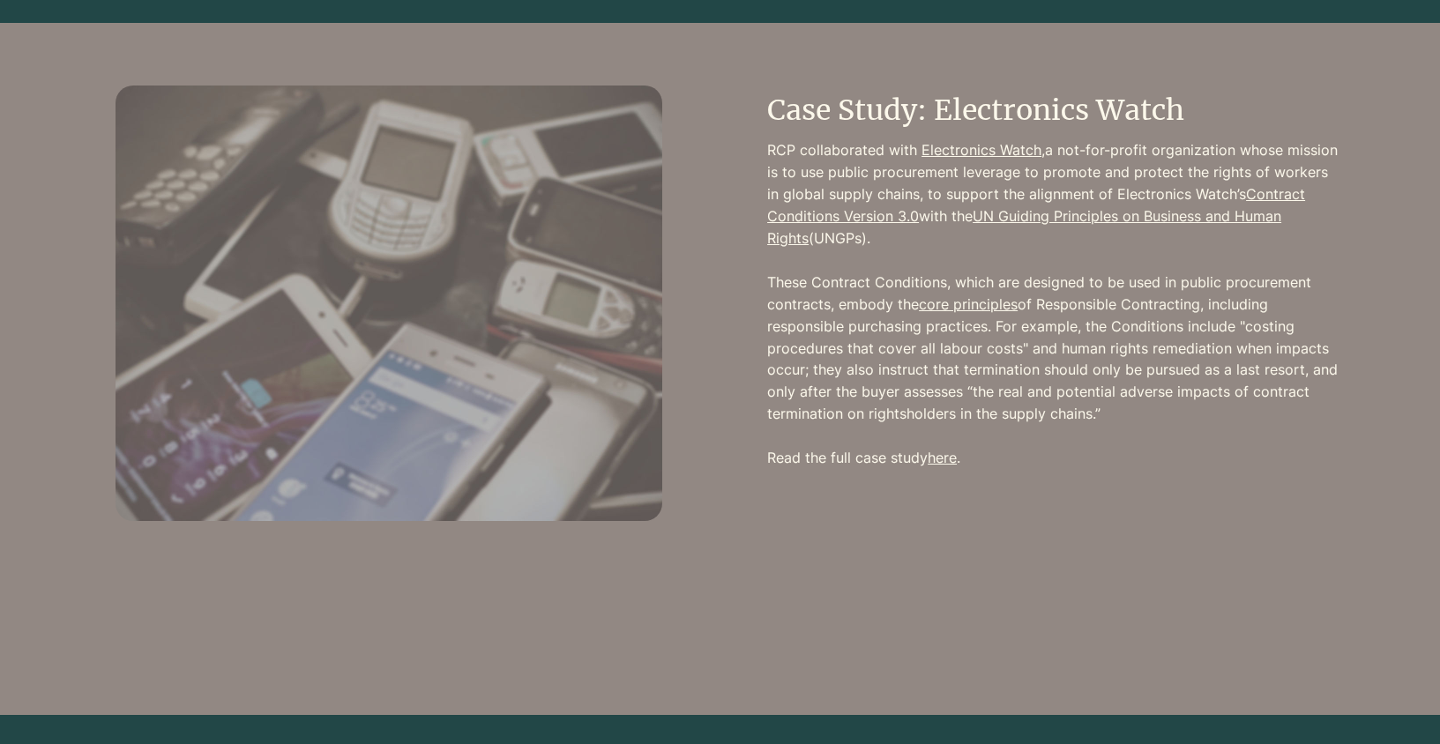
scroll to position [2928, 0]
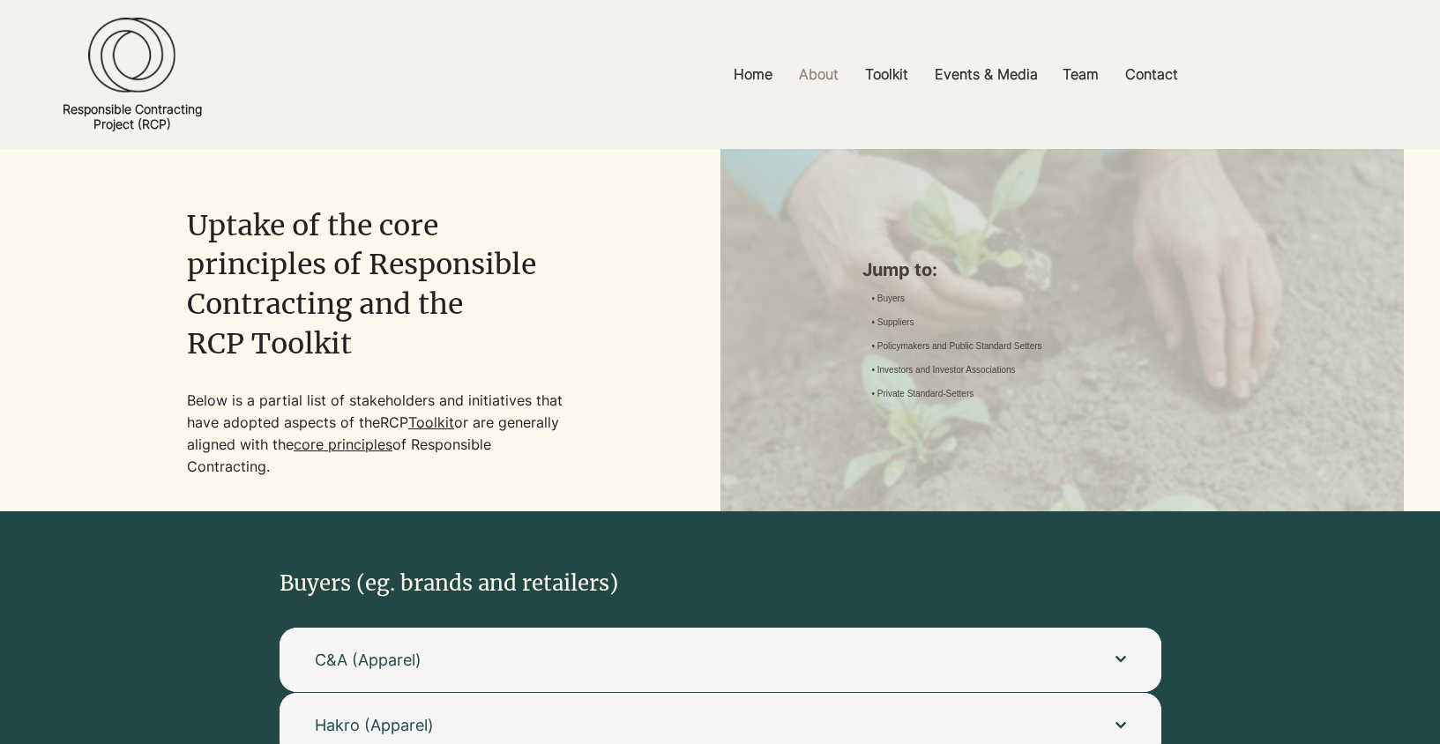
click at [973, 401] on link "• Private Standard-Setters" at bounding box center [922, 394] width 102 height 13
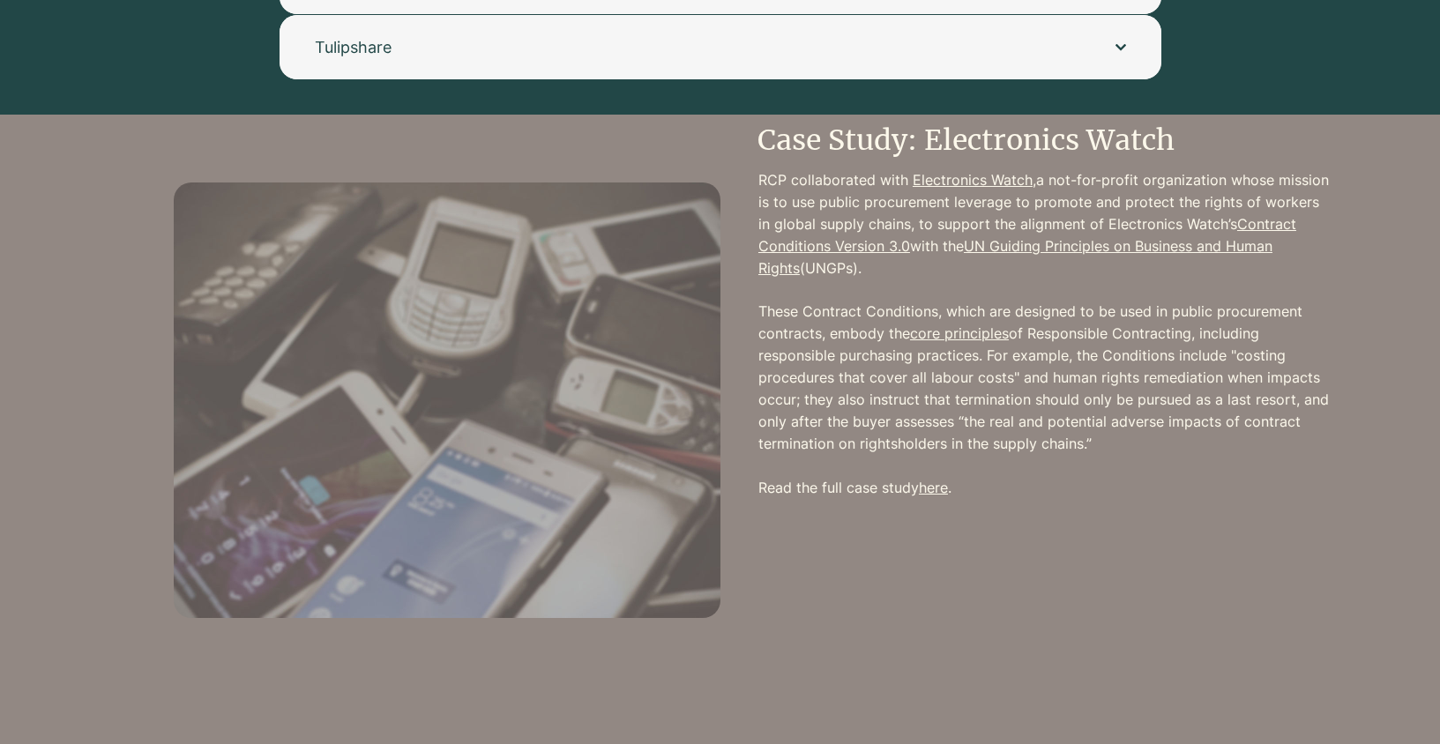
scroll to position [2706, 0]
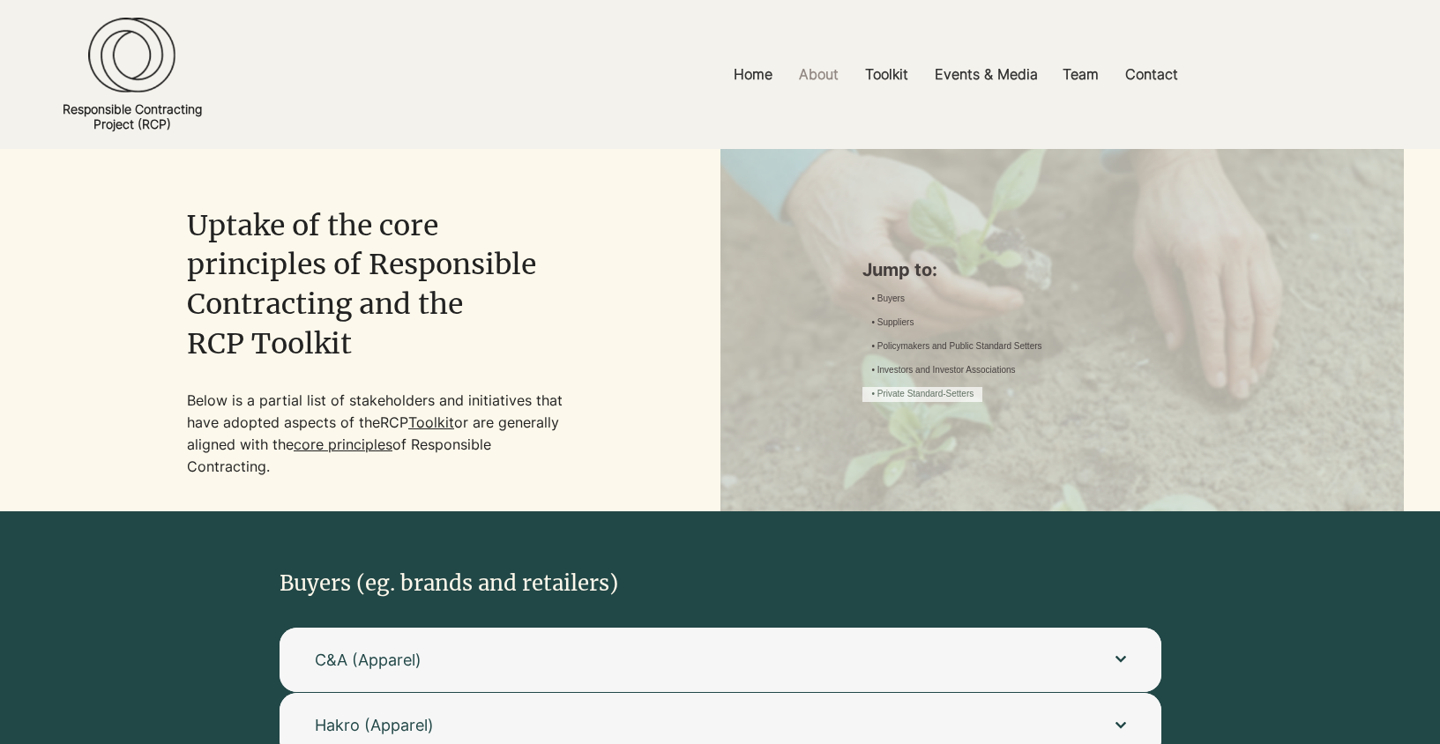
click at [973, 401] on link "• Private Standard-Setters" at bounding box center [922, 394] width 102 height 13
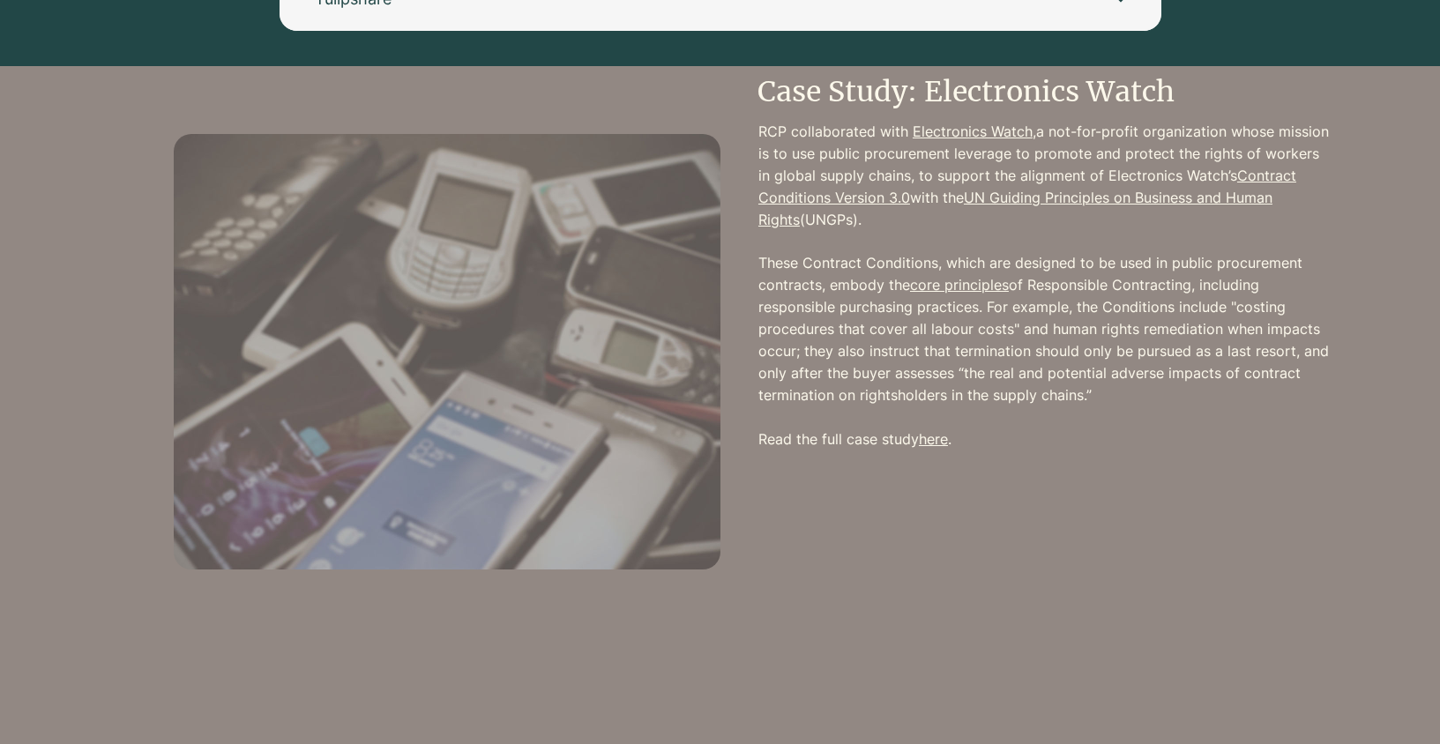
scroll to position [2688, 0]
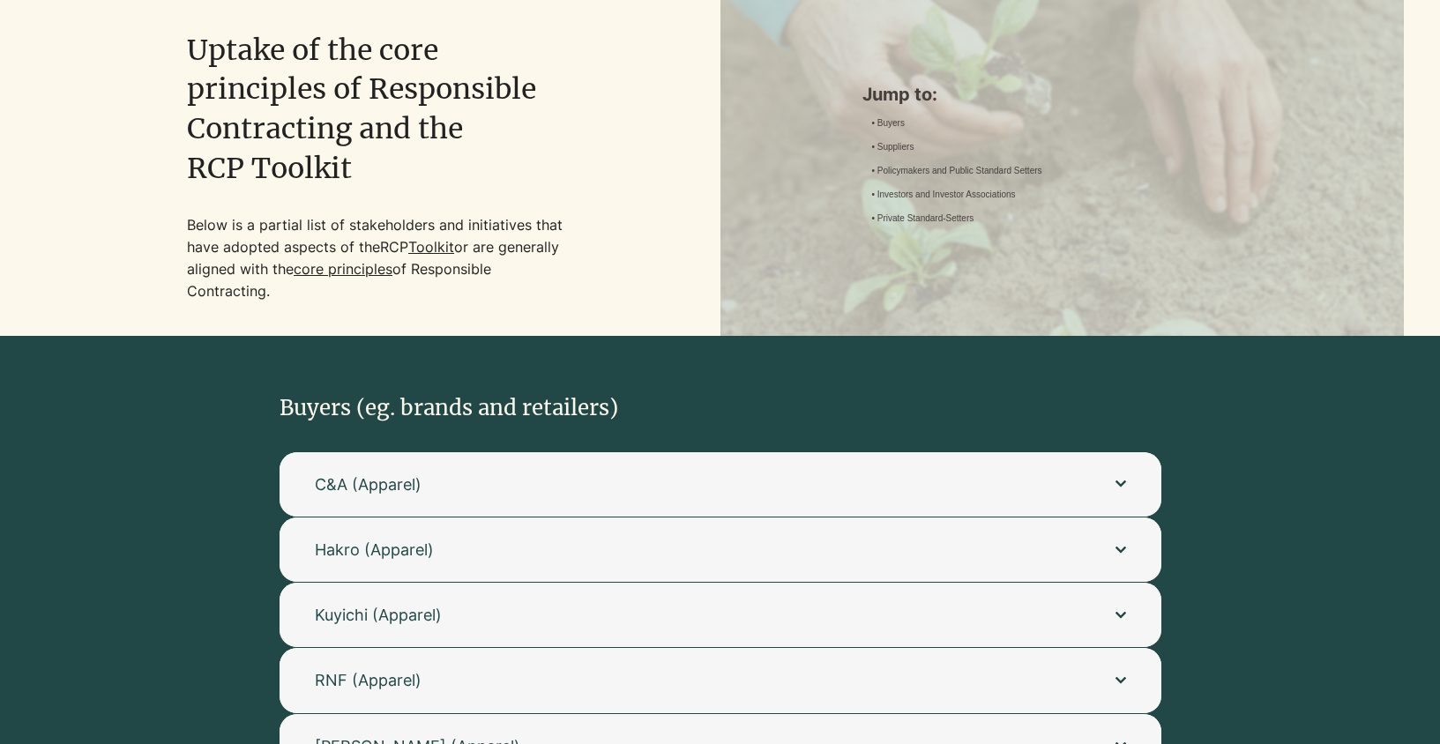
drag, startPoint x: 1083, startPoint y: 235, endPoint x: 1245, endPoint y: 222, distance: 162.8
click at [973, 226] on link "• Private Standard-Setters" at bounding box center [922, 219] width 102 height 13
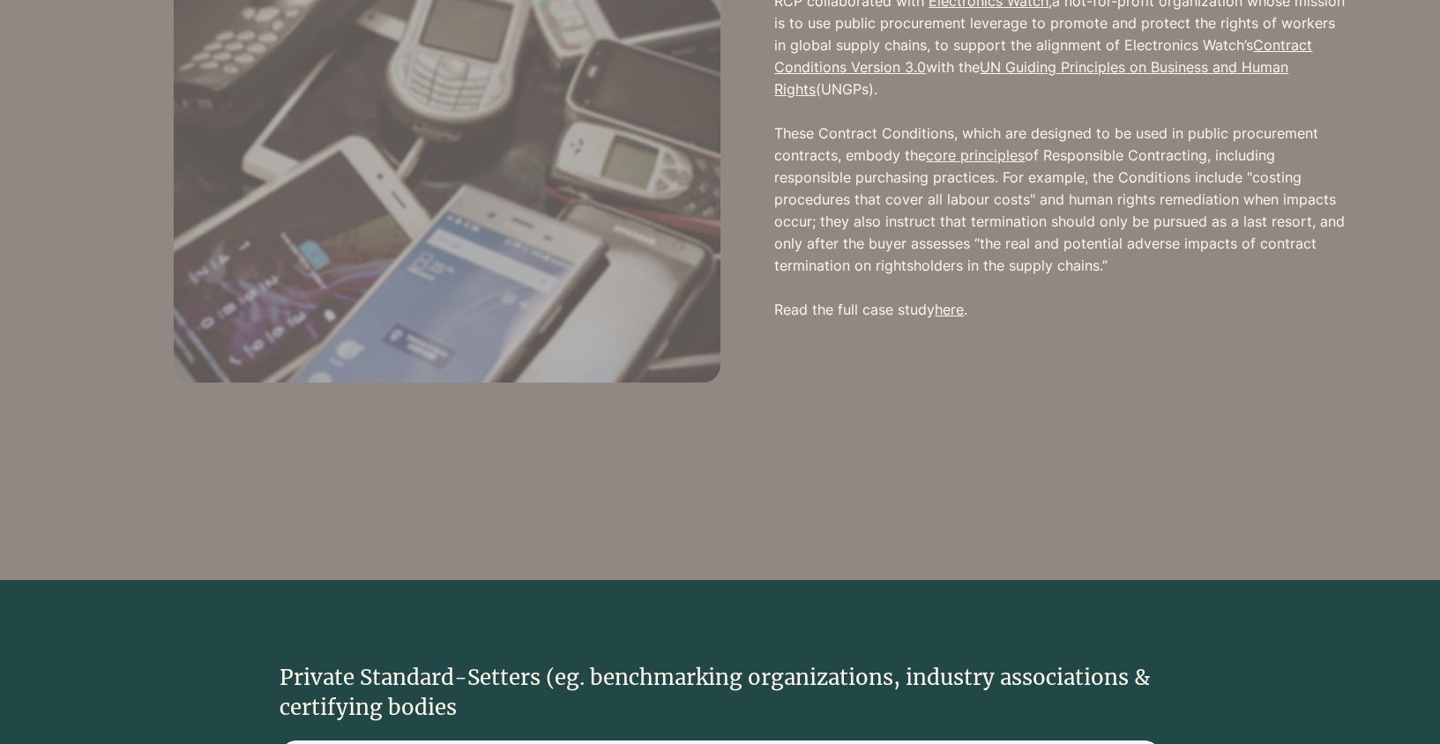
scroll to position [2954, 0]
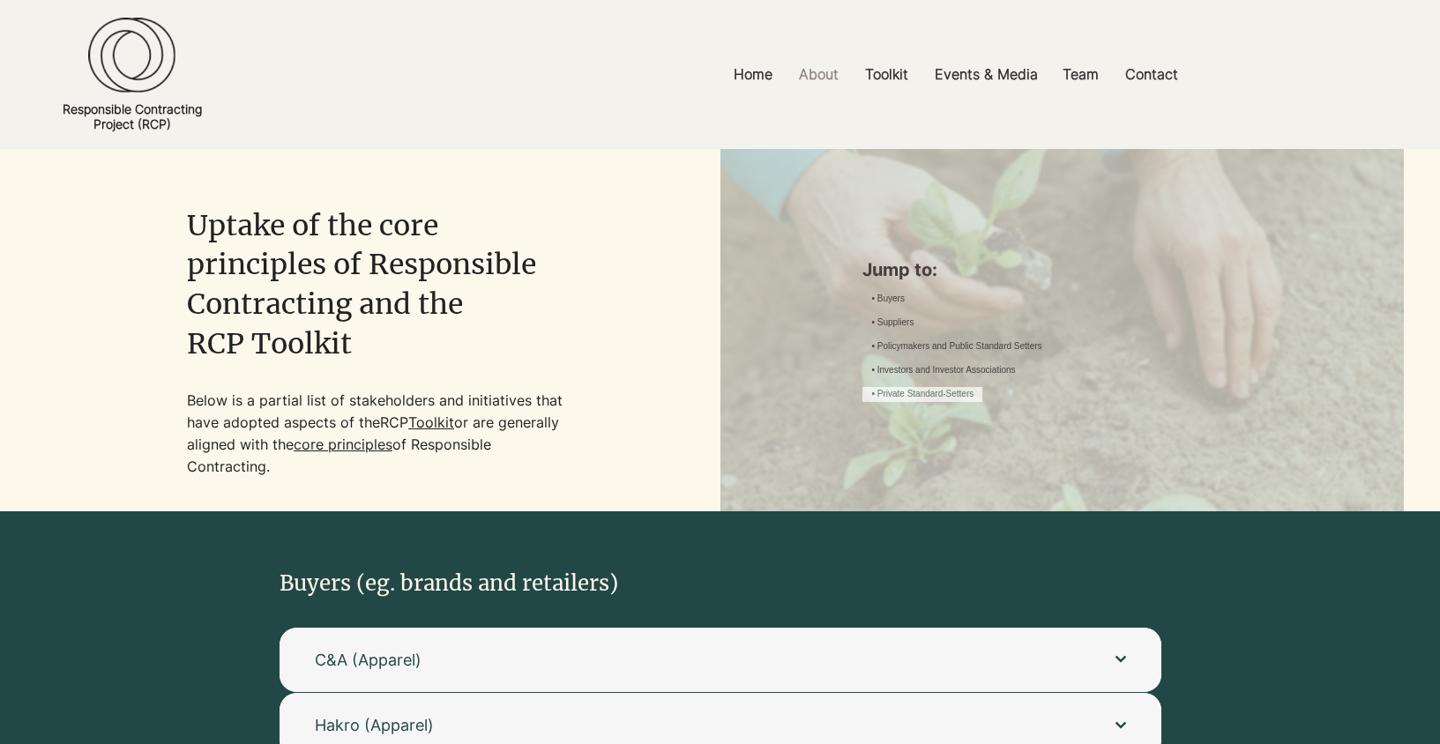
click at [920, 401] on link "• Private Standard-Setters" at bounding box center [922, 394] width 102 height 13
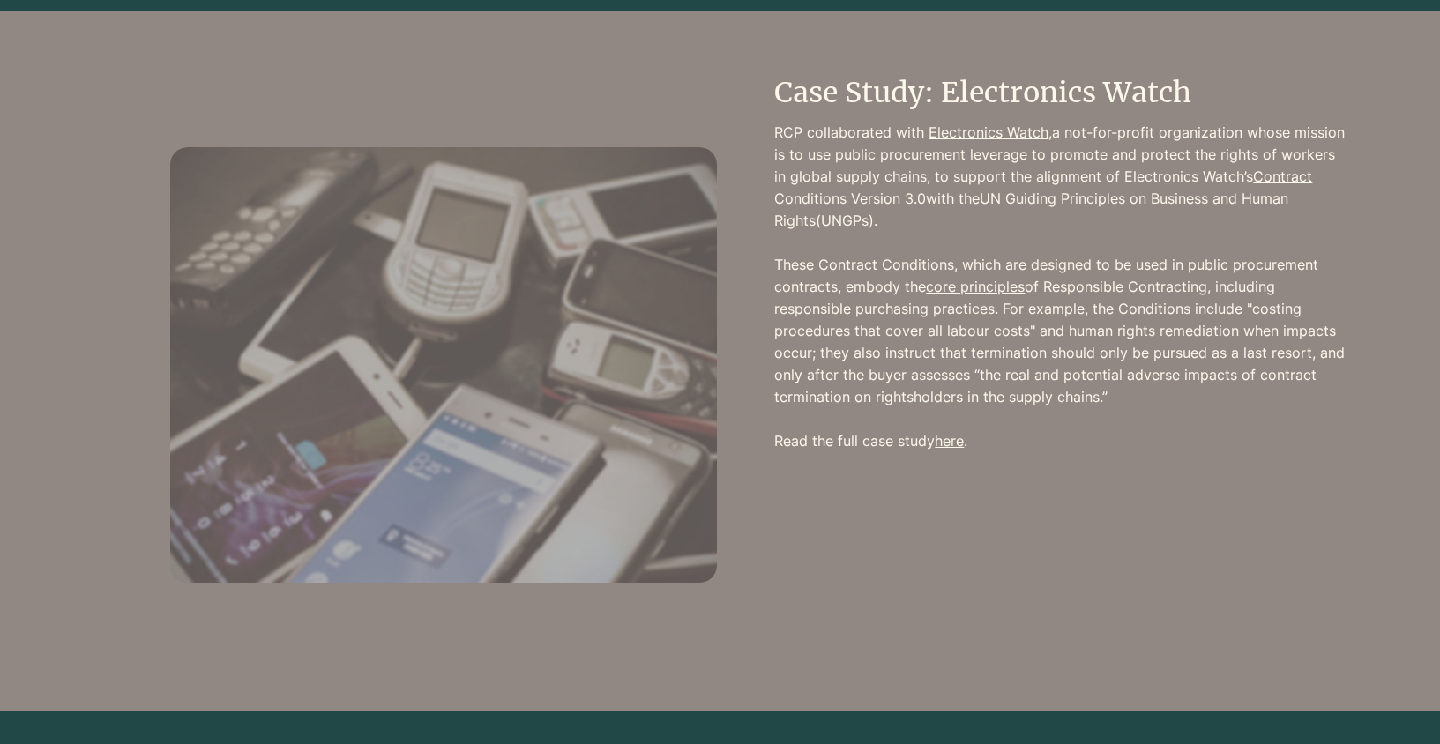
scroll to position [2851, 0]
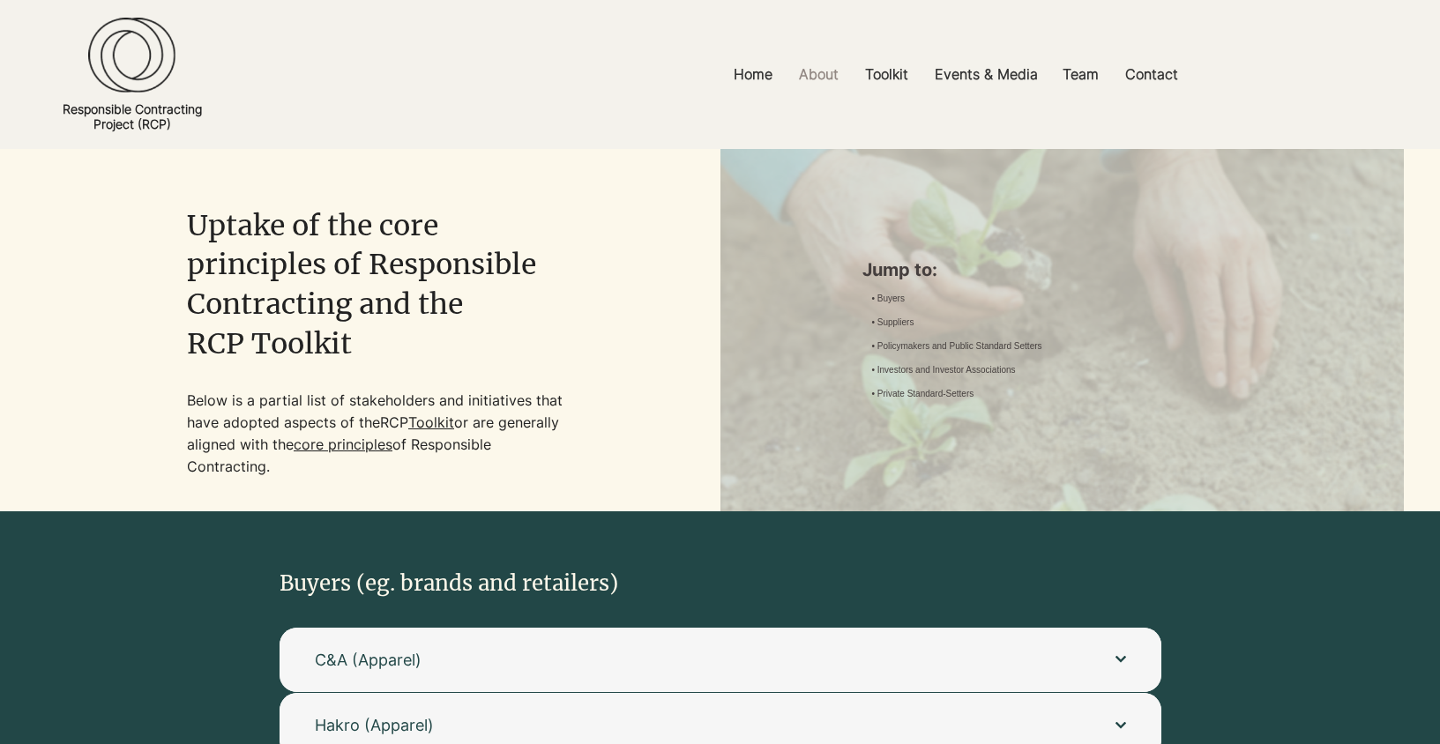
scroll to position [70, 0]
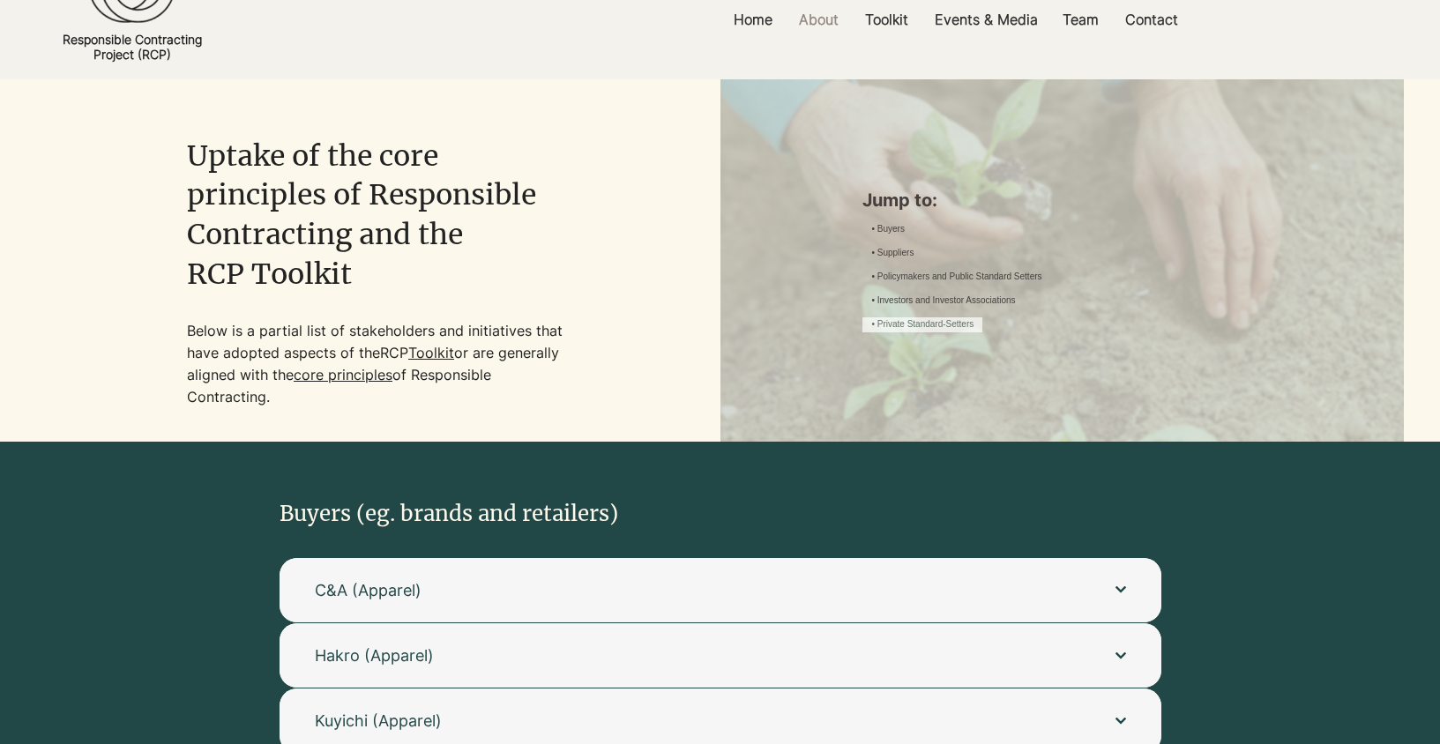
click at [973, 332] on link "• Private Standard-Setters" at bounding box center [922, 324] width 102 height 13
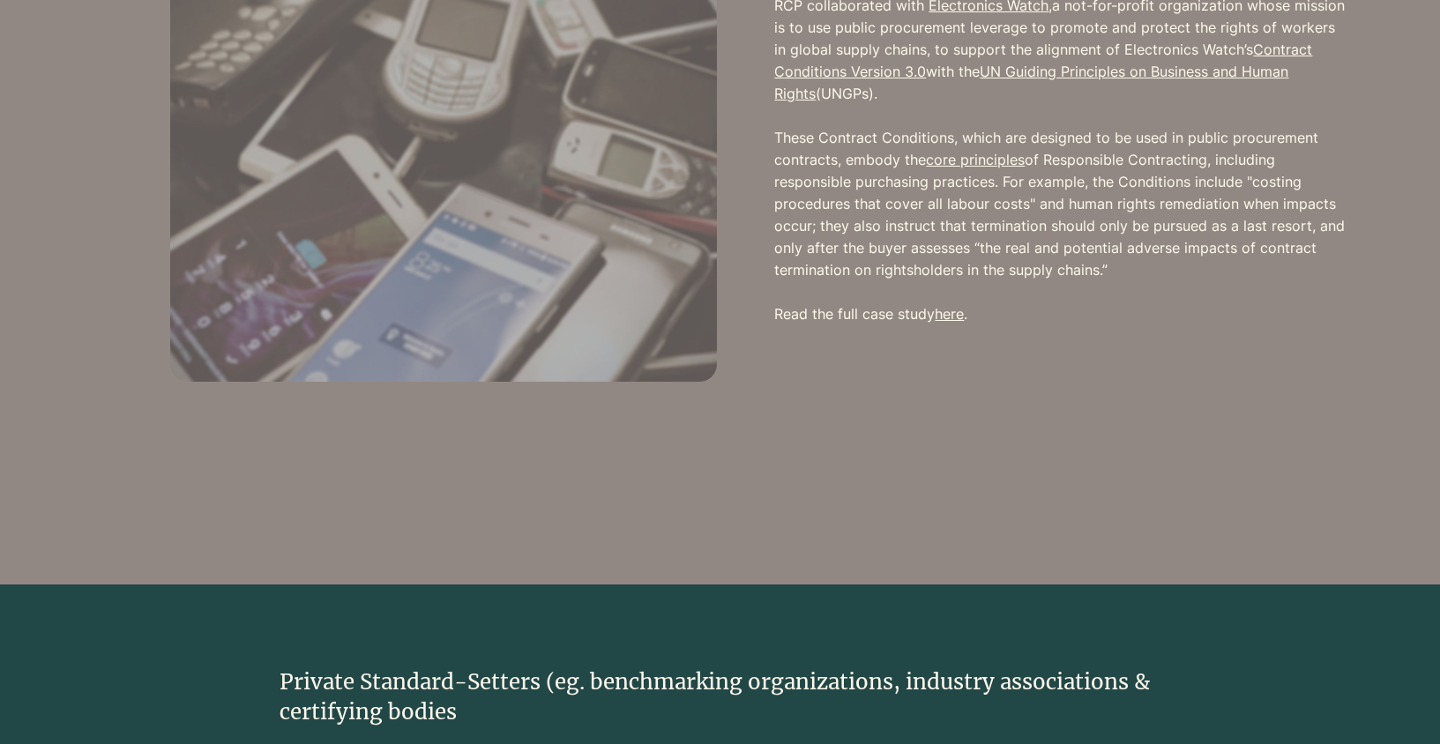
scroll to position [2995, 0]
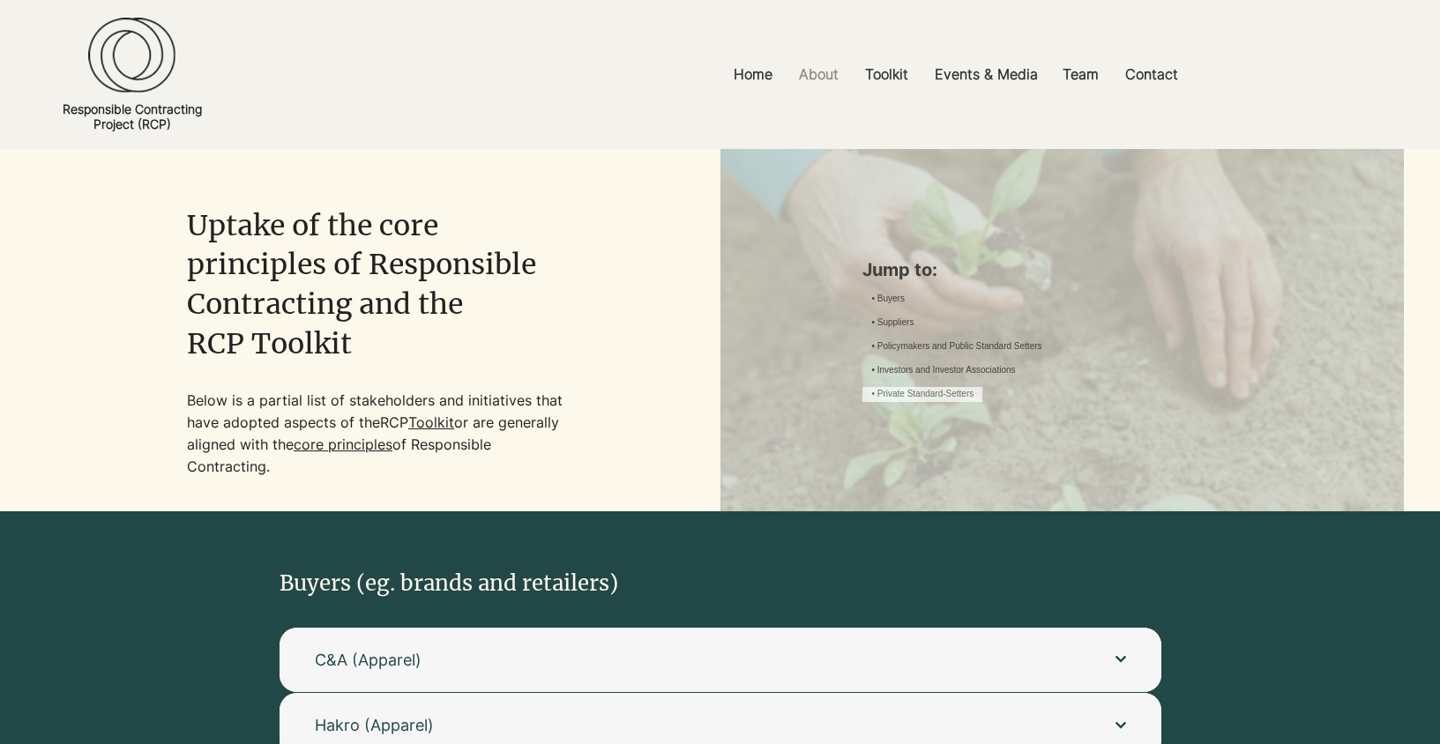
drag, startPoint x: 1086, startPoint y: 419, endPoint x: 1157, endPoint y: 385, distance: 78.1
click at [973, 401] on link "• Private Standard-Setters" at bounding box center [922, 394] width 102 height 13
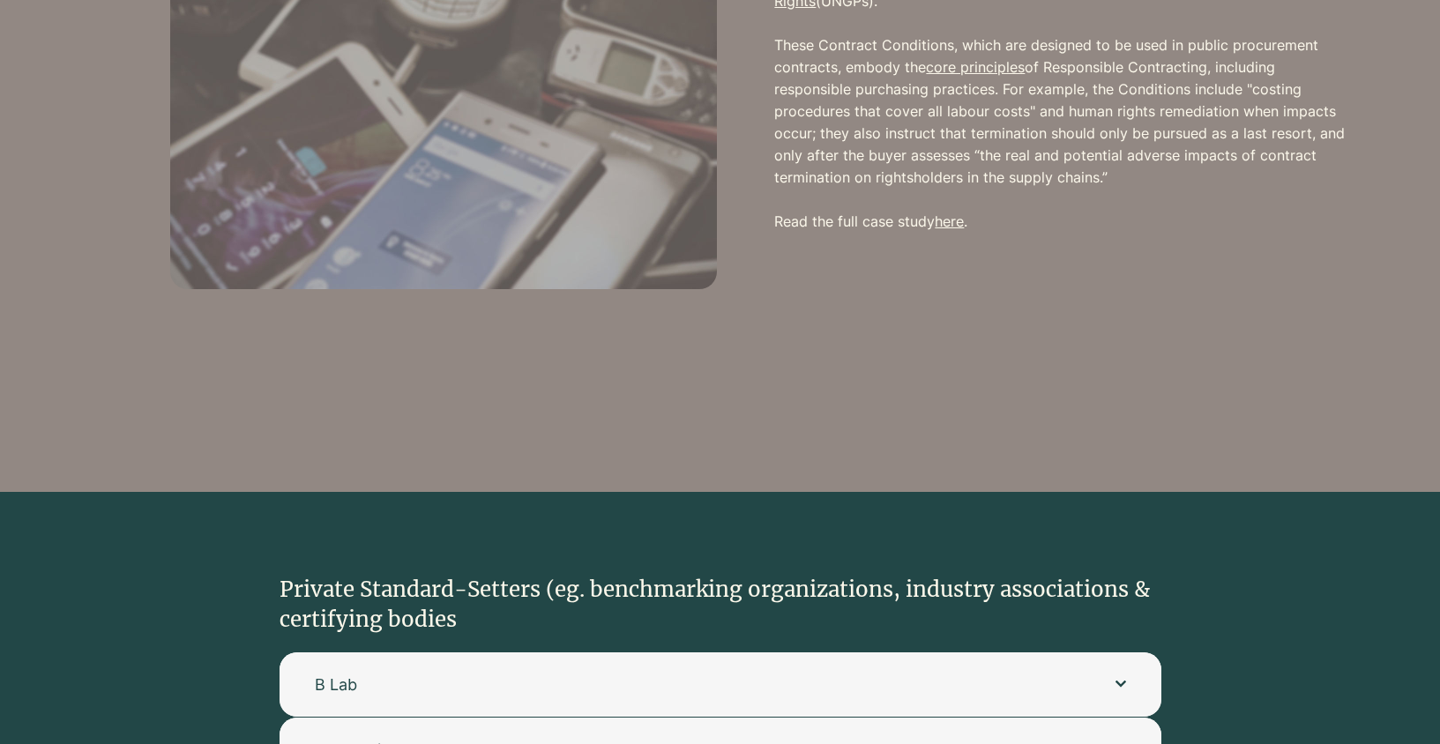
scroll to position [3013, 0]
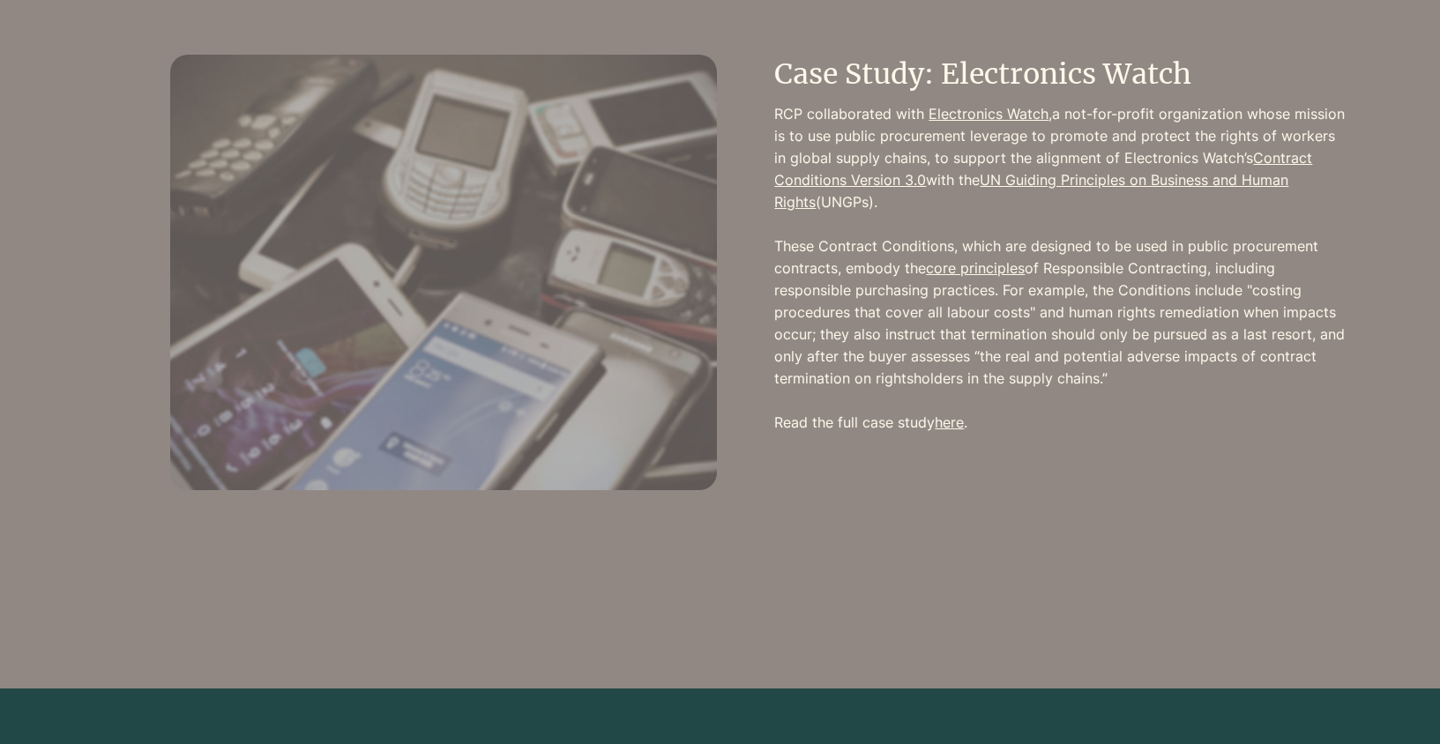
scroll to position [2874, 0]
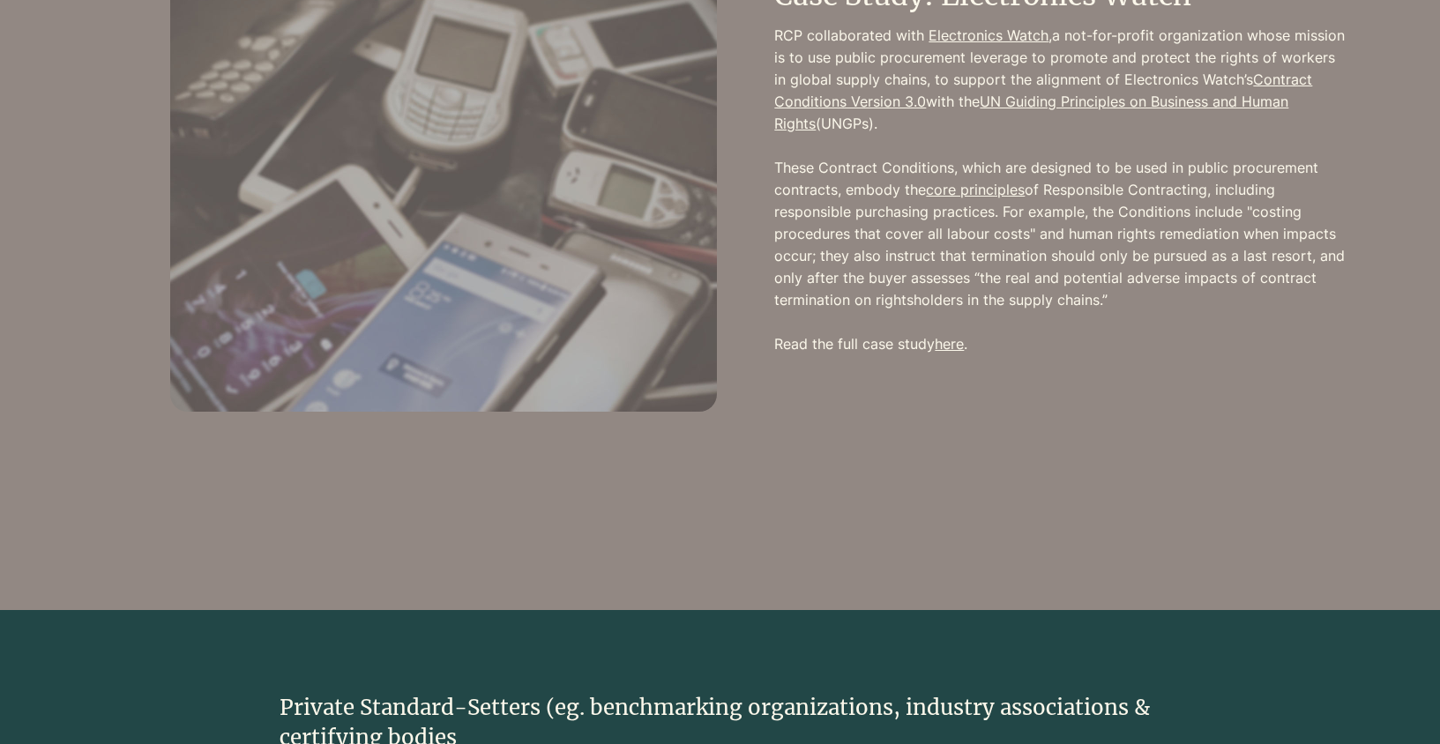
scroll to position [2911, 0]
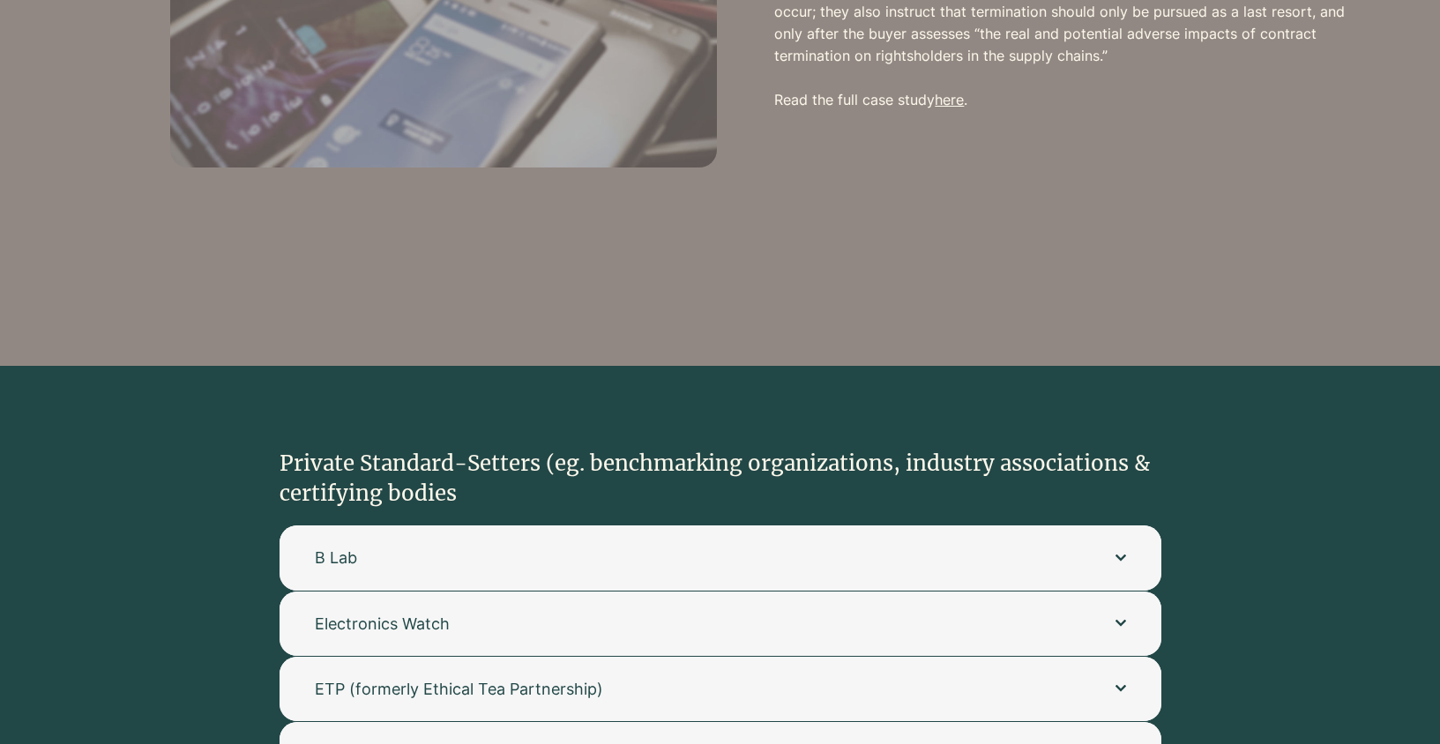
scroll to position [3143, 0]
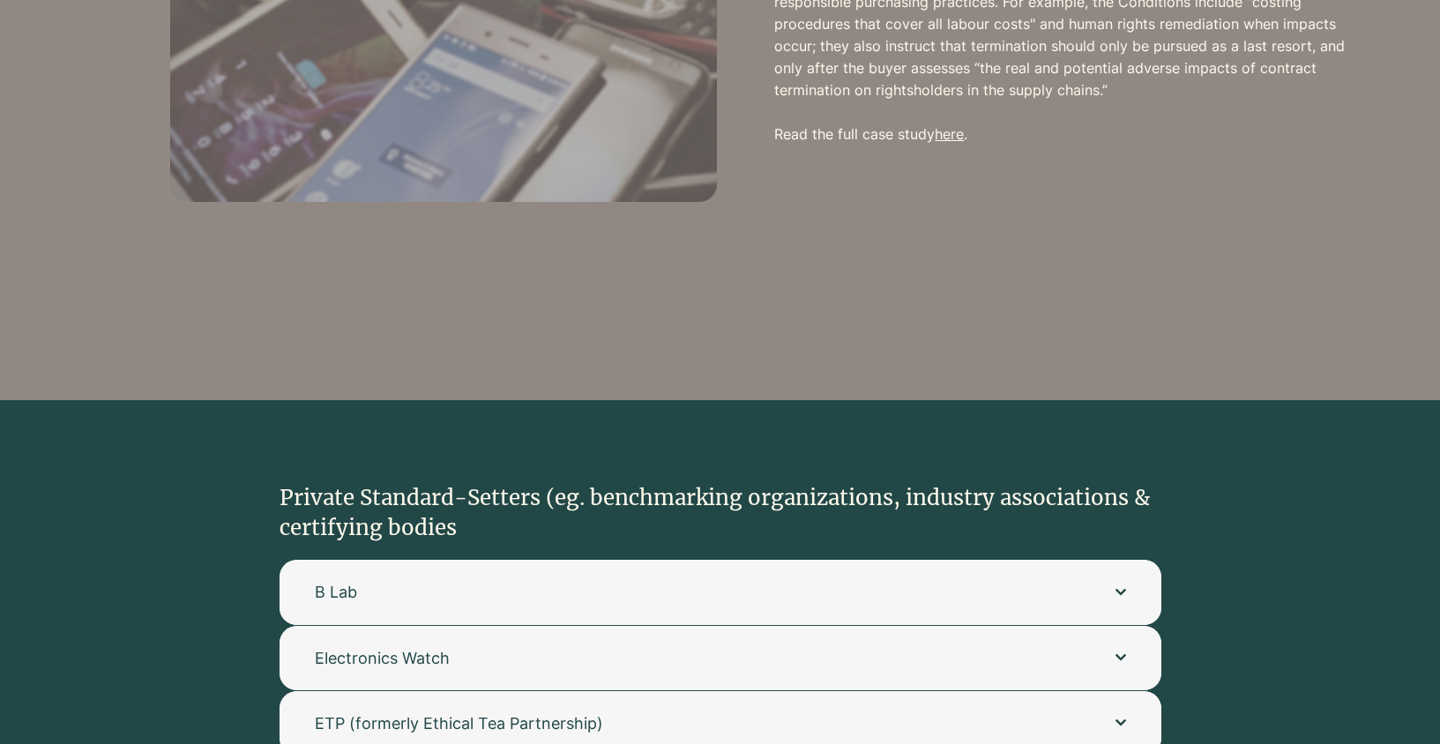
scroll to position [3129, 0]
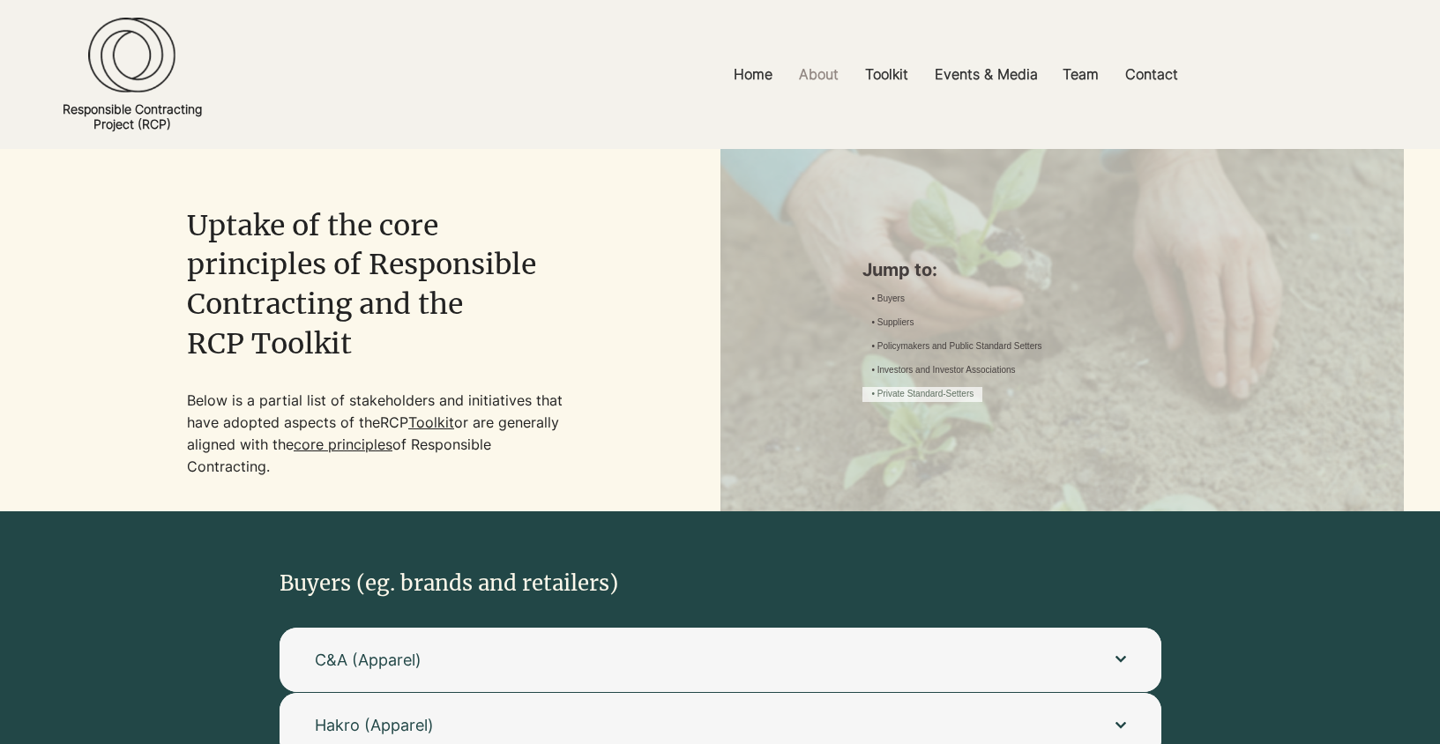
click at [973, 401] on link "• Private Standard-Setters" at bounding box center [922, 394] width 102 height 13
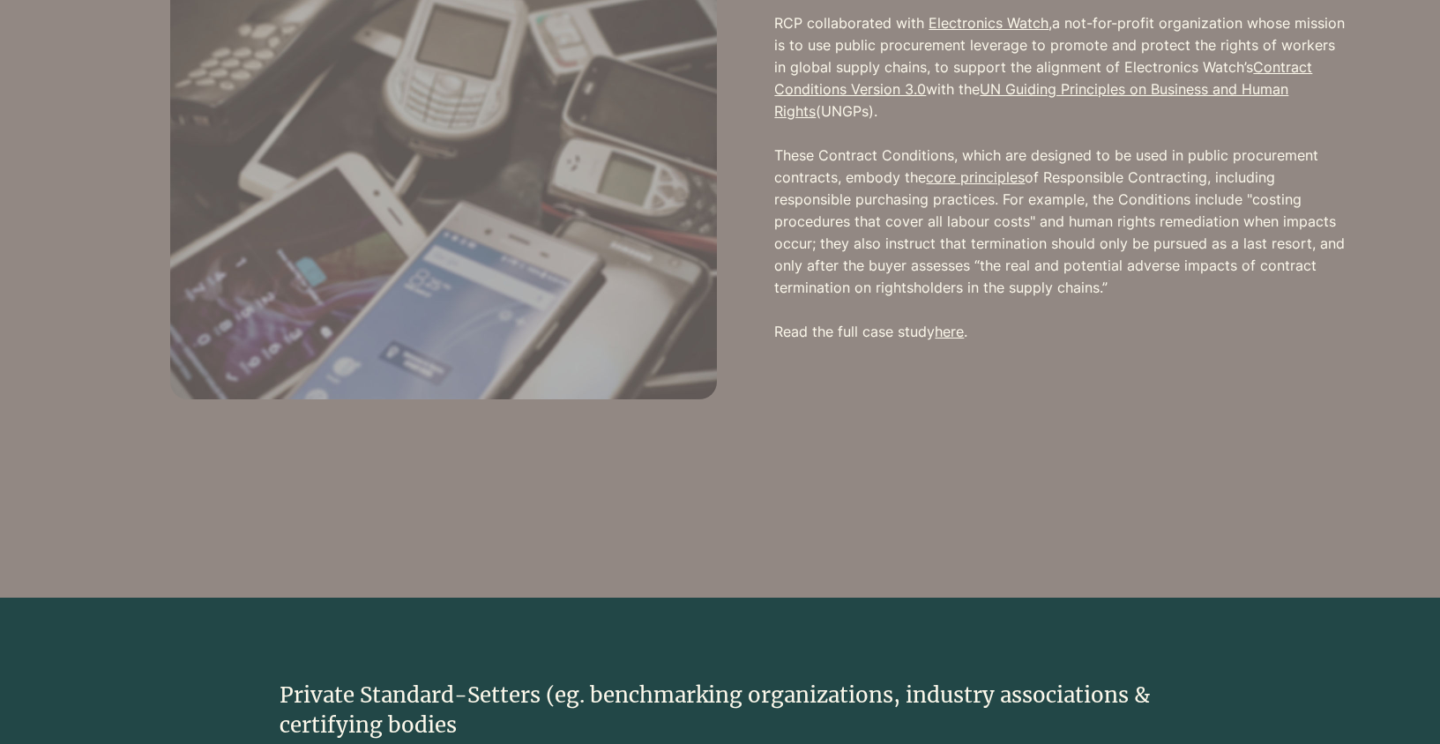
scroll to position [2927, 0]
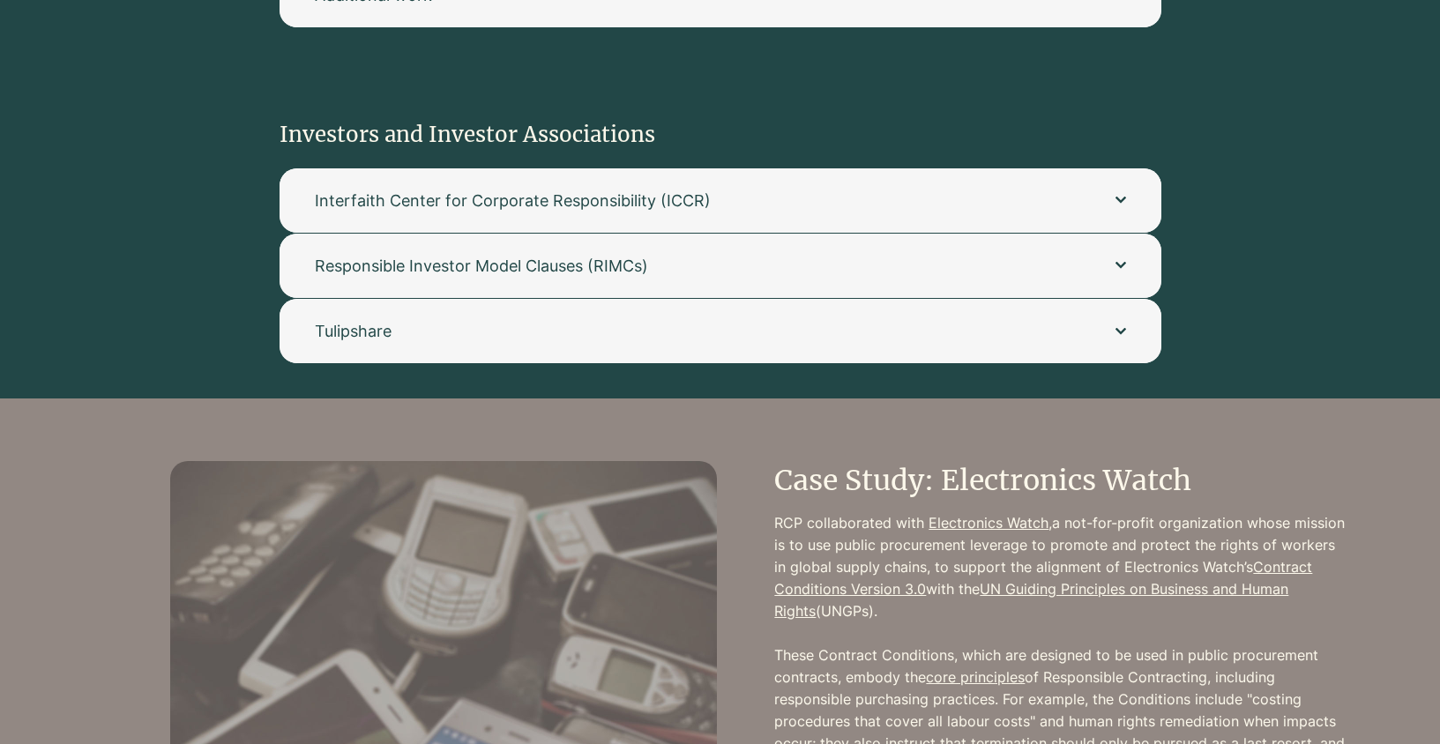
scroll to position [2492, 0]
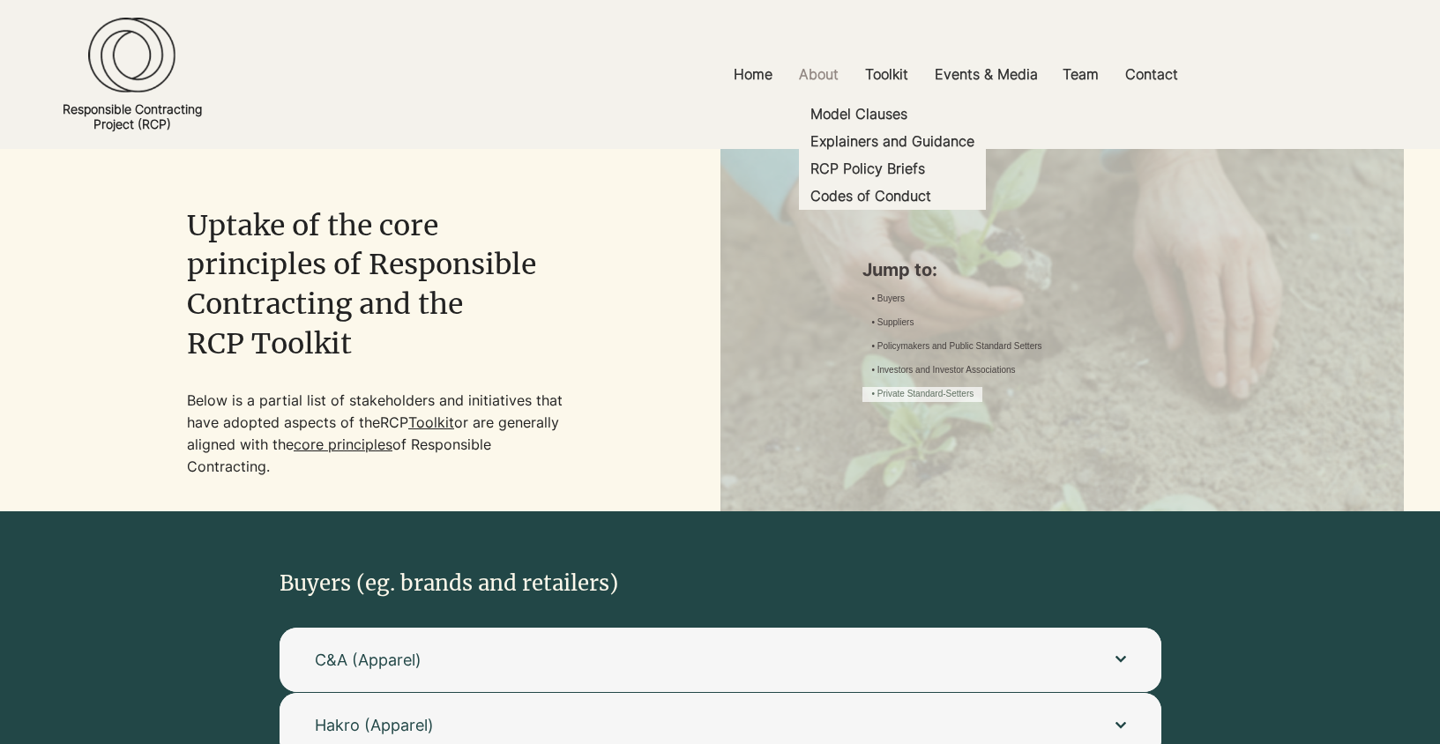
click at [973, 401] on link "• Private Standard-Setters" at bounding box center [922, 394] width 102 height 13
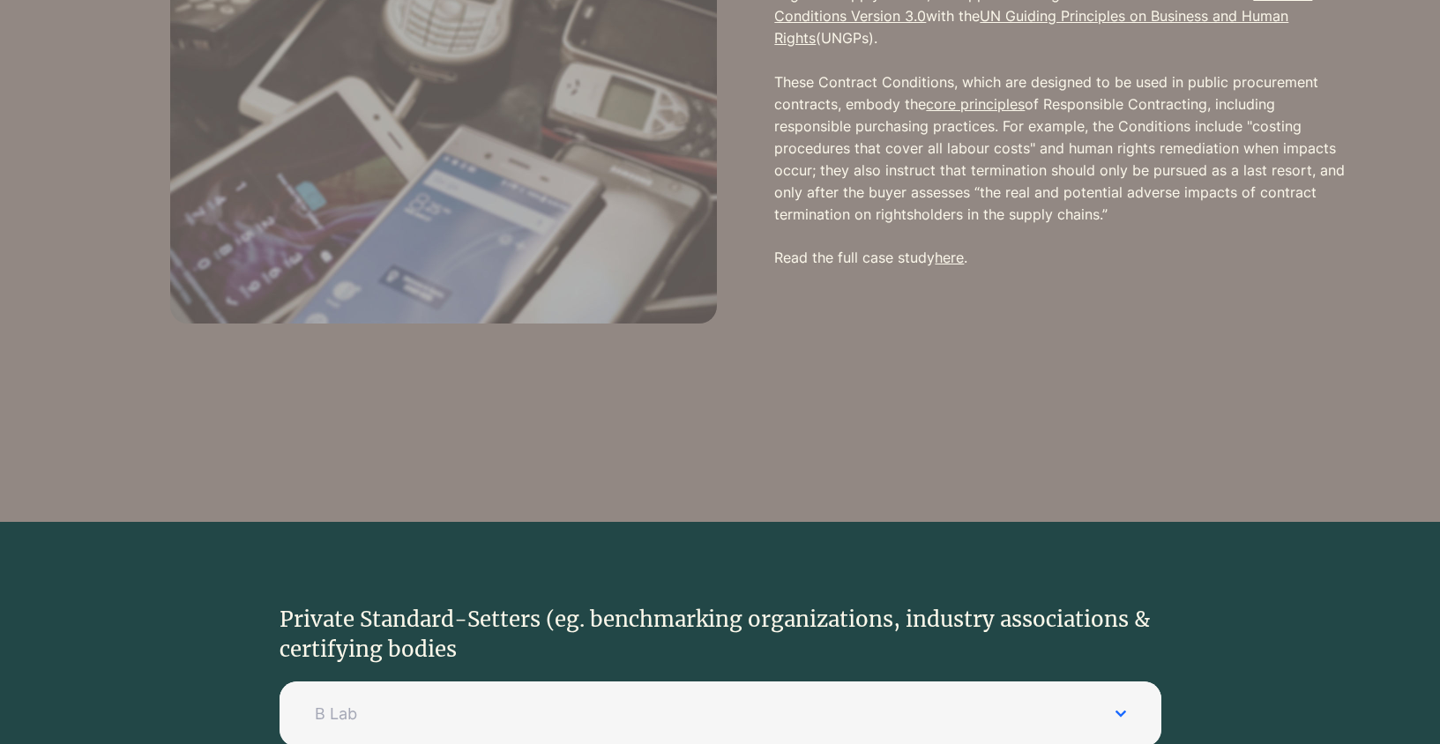
scroll to position [3016, 0]
